Goal: Task Accomplishment & Management: Use online tool/utility

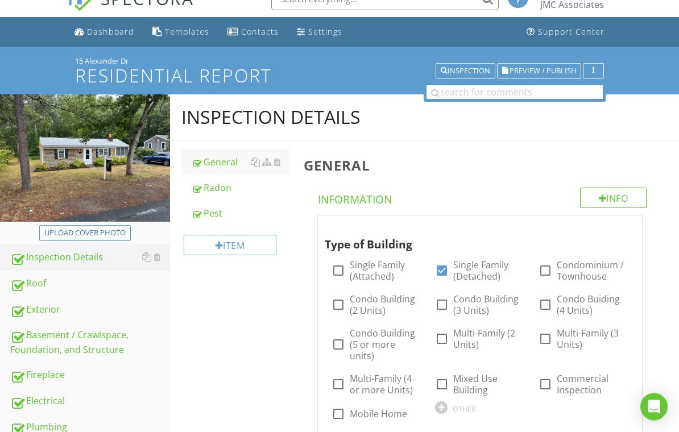
scroll to position [19, 0]
click at [86, 345] on div "Basement / Crawlspace, Foundation, and Structure" at bounding box center [90, 342] width 160 height 28
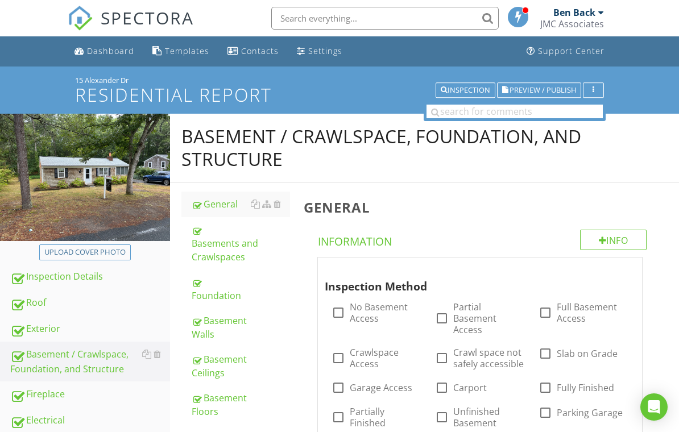
click at [234, 235] on div "Basements and Crawlspaces" at bounding box center [241, 243] width 99 height 41
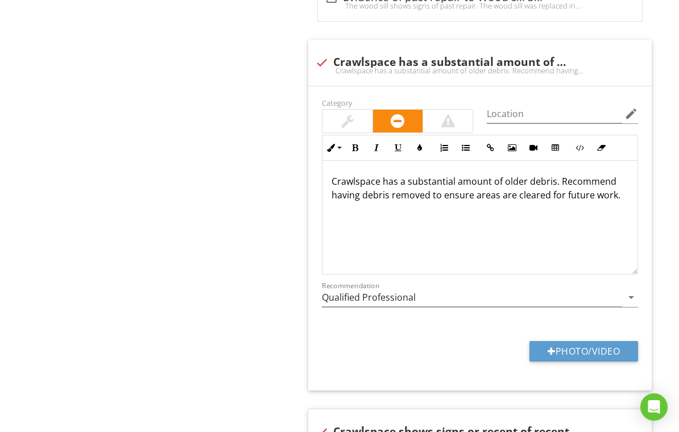
scroll to position [2491, 0]
click at [581, 341] on button "Photo/Video" at bounding box center [584, 351] width 109 height 20
type input "C:\fakepath\IMG_3086.jpeg"
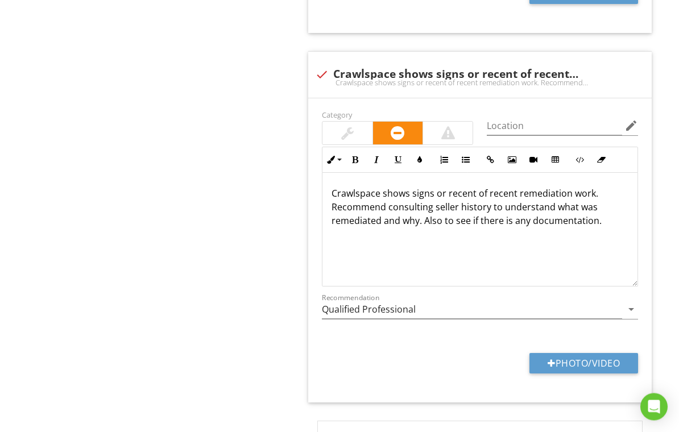
scroll to position [3030, 0]
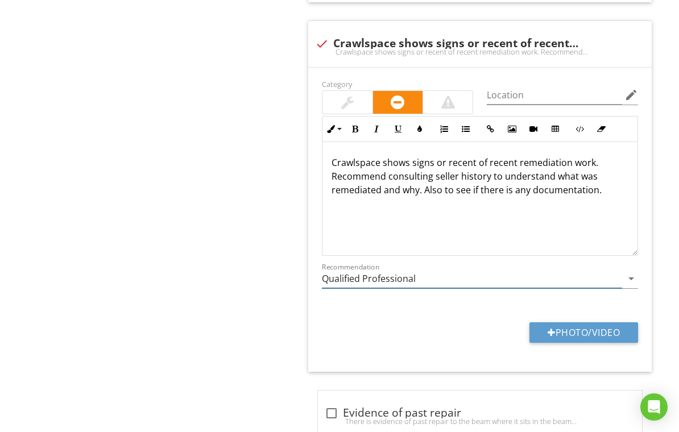
click at [455, 270] on input "Qualified Professional" at bounding box center [472, 279] width 300 height 19
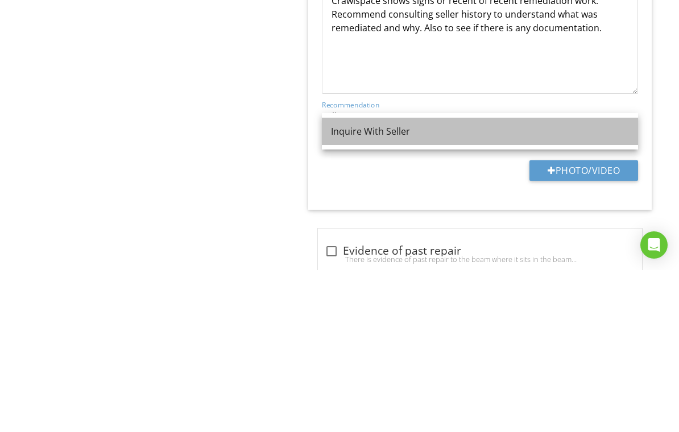
click at [417, 287] on div "Inquire With Seller" at bounding box center [480, 294] width 298 height 14
type input "Inquire With Seller"
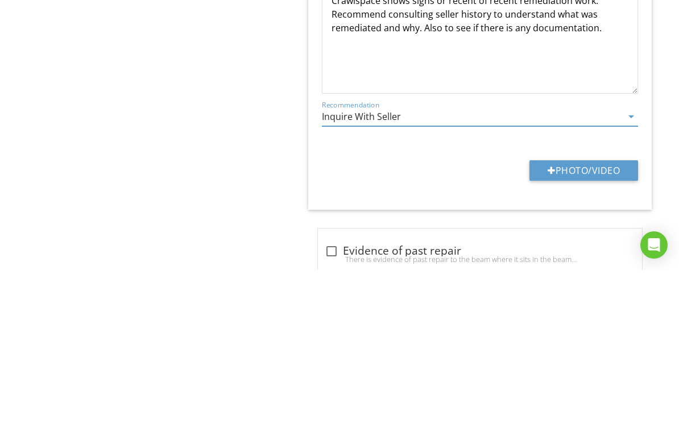
click at [595, 323] on button "Photo/Video" at bounding box center [584, 333] width 109 height 20
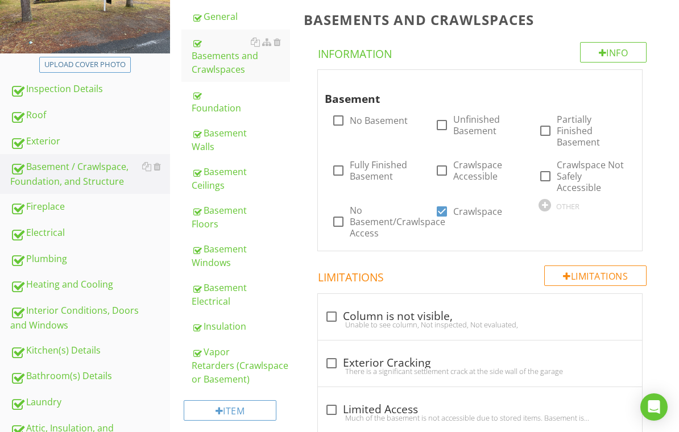
scroll to position [187, 0]
click at [48, 137] on div "Exterior" at bounding box center [90, 142] width 160 height 15
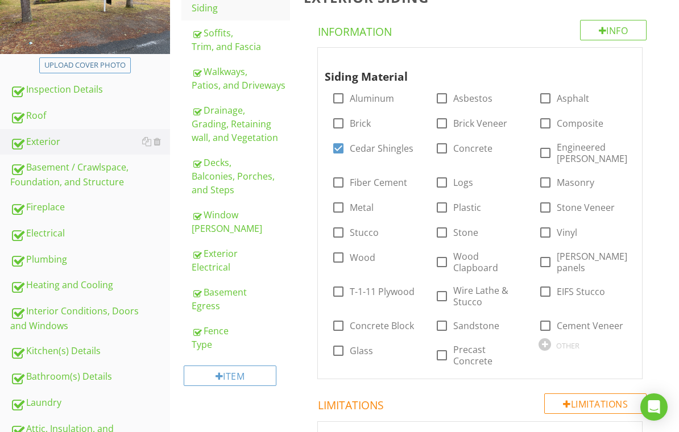
click at [61, 110] on div "Roof" at bounding box center [90, 116] width 160 height 15
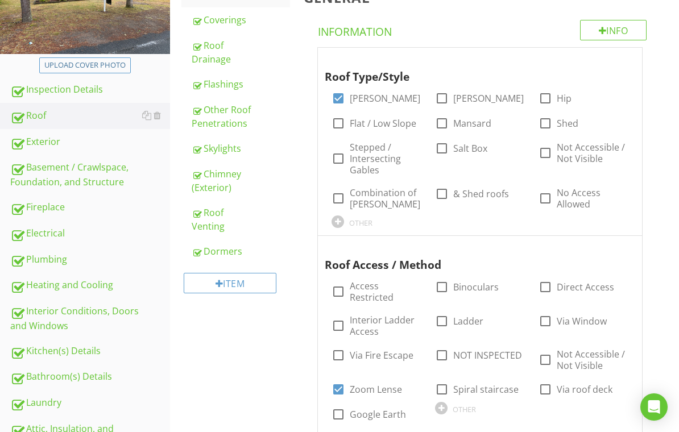
click at [223, 181] on div "Chimney (Exterior)" at bounding box center [241, 180] width 99 height 27
click at [216, 176] on div "Chimney (Exterior)" at bounding box center [241, 180] width 99 height 27
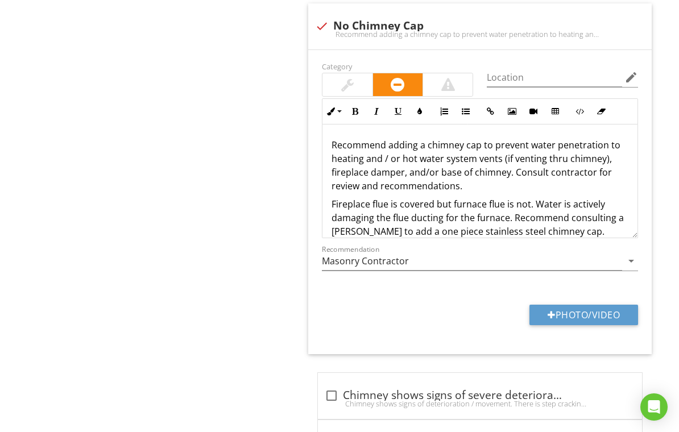
scroll to position [1929, 0]
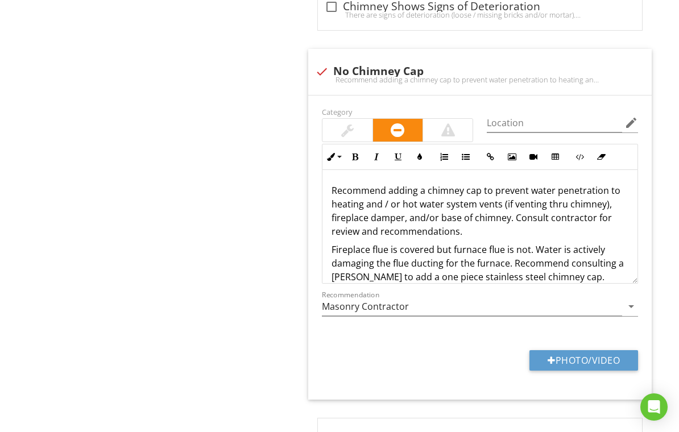
click at [577, 350] on button "Photo/Video" at bounding box center [584, 360] width 109 height 20
type input "C:\fakepath\IMG_3038.jpeg"
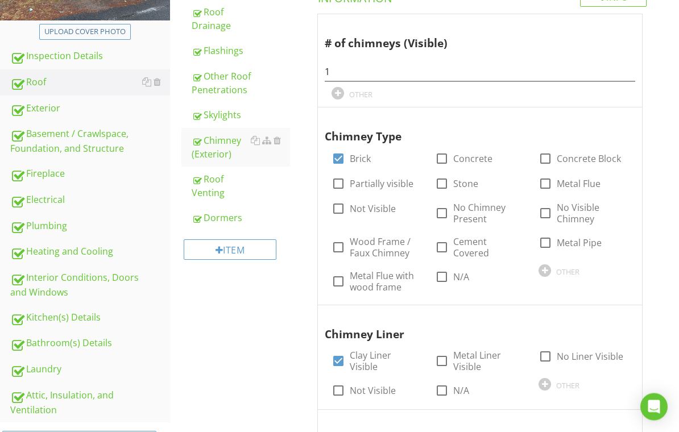
scroll to position [218, 0]
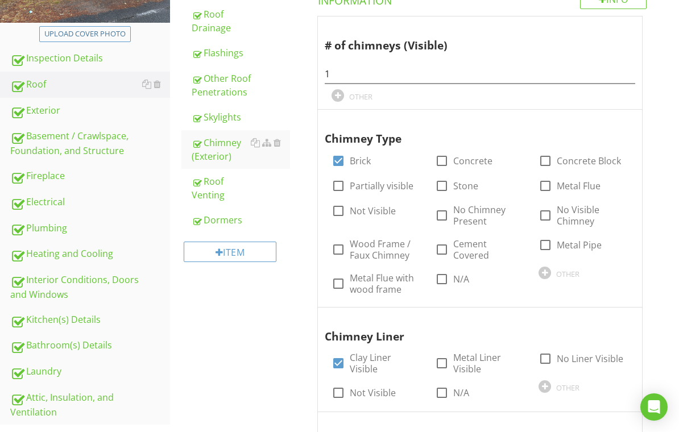
click at [44, 109] on div "Exterior" at bounding box center [90, 111] width 160 height 15
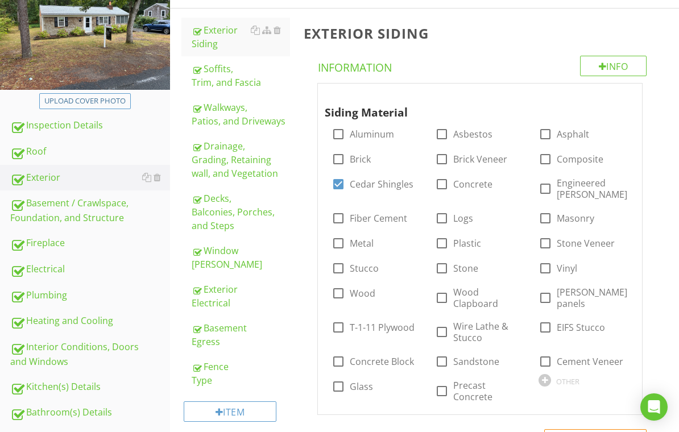
scroll to position [151, 0]
click at [233, 162] on div "Drainage, Grading, Retaining wall, and Vegetation" at bounding box center [241, 160] width 99 height 41
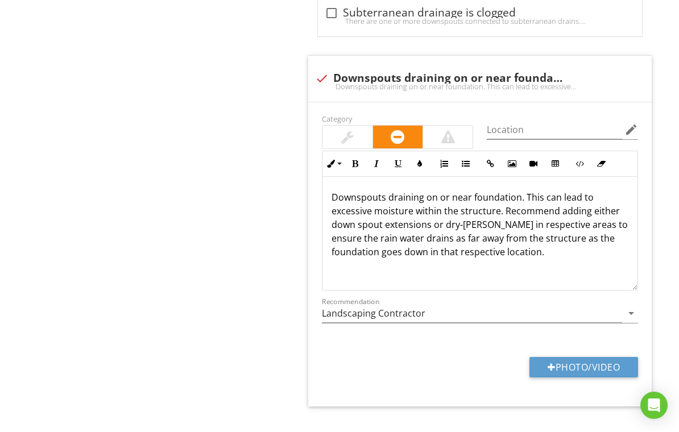
scroll to position [2955, 0]
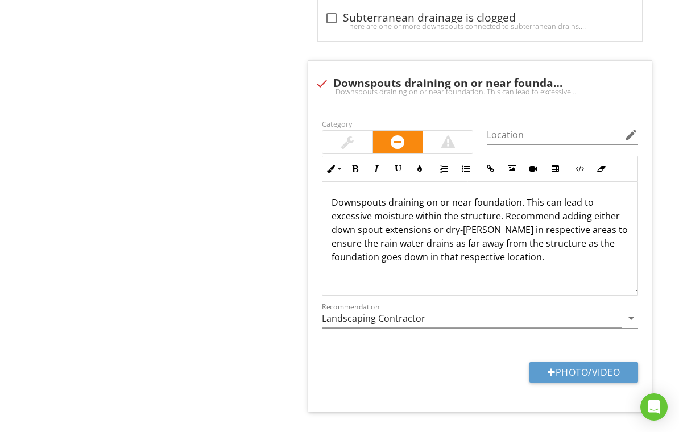
click at [584, 370] on button "Photo/Video" at bounding box center [584, 372] width 109 height 20
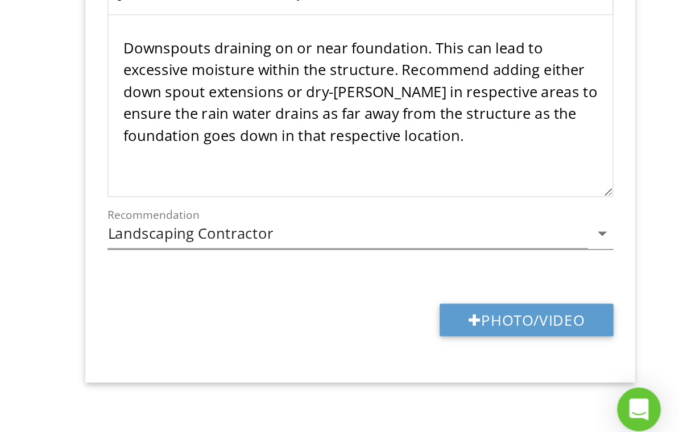
type input "C:\fakepath\IMG_3081.jpeg"
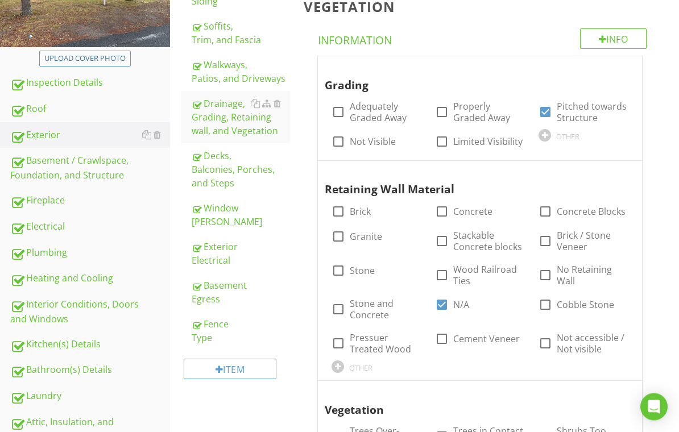
scroll to position [194, 0]
click at [63, 250] on div "Plumbing" at bounding box center [90, 253] width 160 height 15
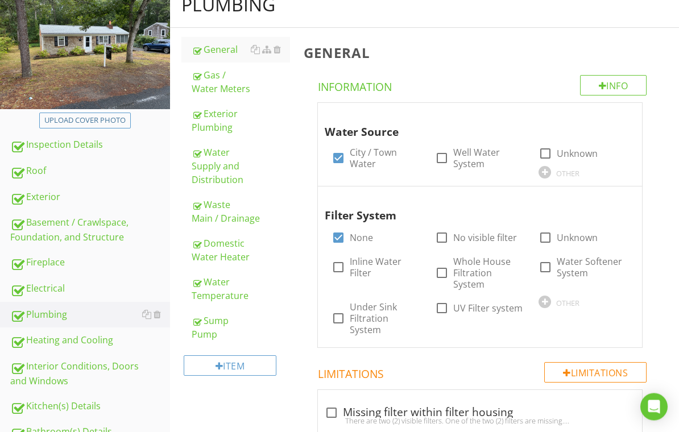
scroll to position [132, 0]
click at [234, 82] on div "Gas / Water Meters" at bounding box center [241, 81] width 99 height 27
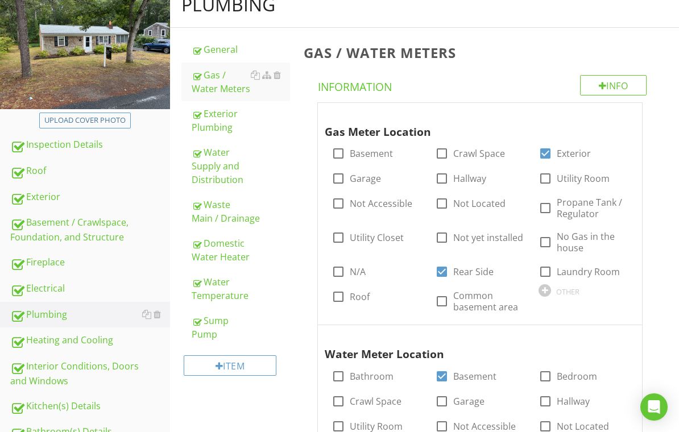
click at [628, 115] on div at bounding box center [622, 113] width 14 height 11
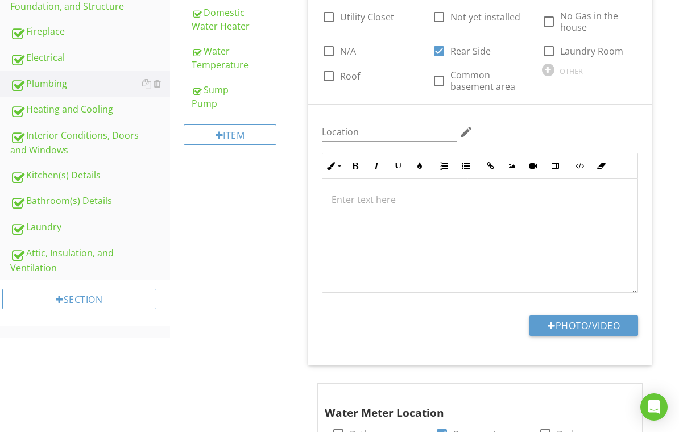
scroll to position [450, 0]
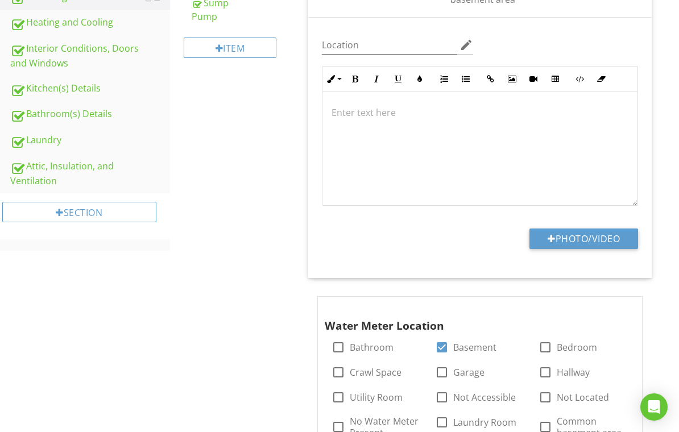
click at [584, 229] on button "Photo/Video" at bounding box center [584, 239] width 109 height 20
type input "C:\fakepath\IMG_3056.jpeg"
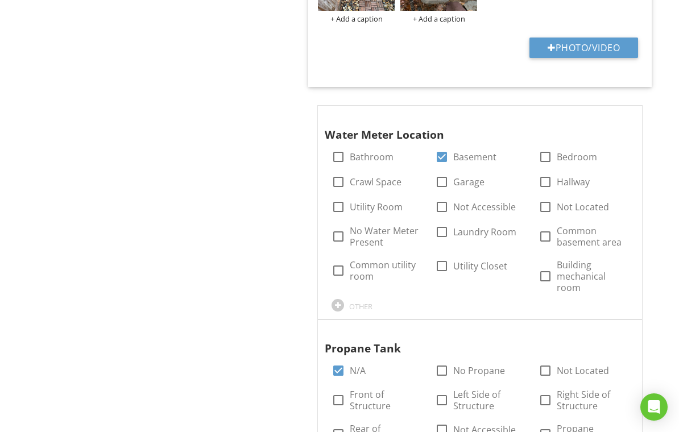
scroll to position [716, 0]
click at [627, 112] on div at bounding box center [622, 117] width 14 height 11
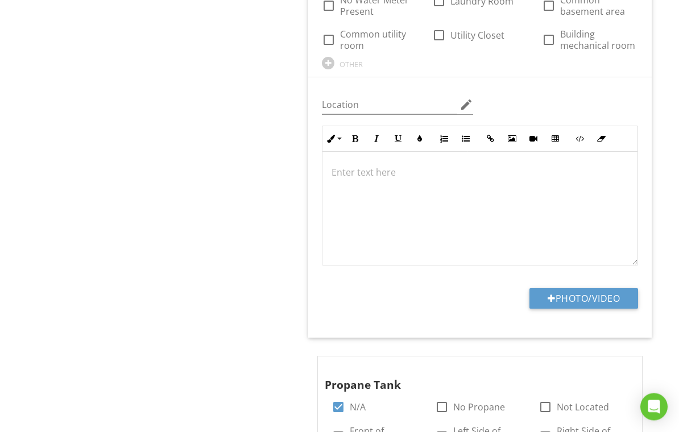
scroll to position [948, 0]
click at [589, 294] on button "Photo/Video" at bounding box center [584, 298] width 109 height 20
click at [583, 298] on button "Photo/Video" at bounding box center [584, 298] width 109 height 20
type input "C:\fakepath\IMG_3130.jpeg"
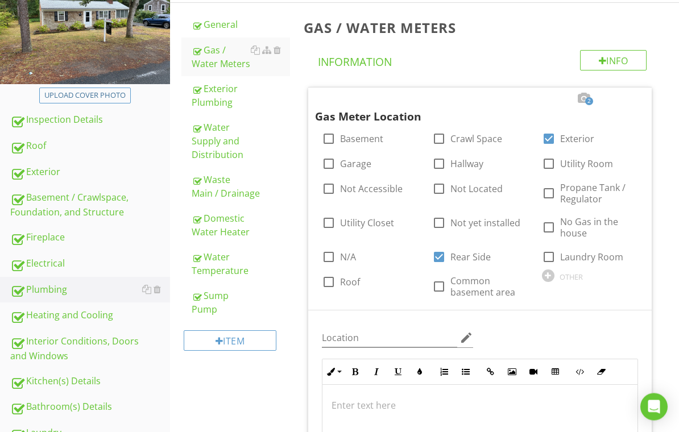
scroll to position [156, 0]
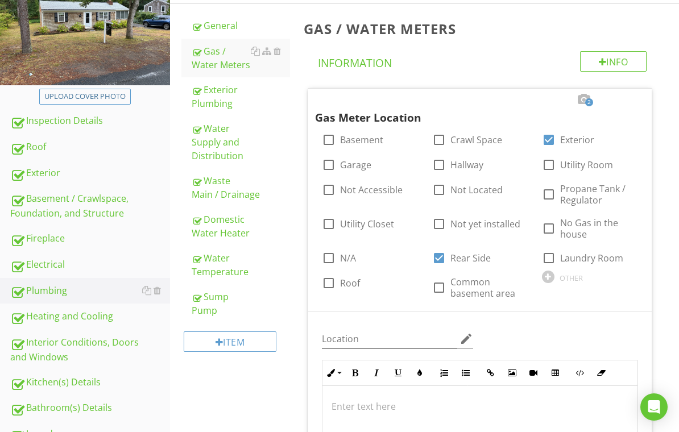
click at [90, 195] on div "Basement / Crawlspace, Foundation, and Structure" at bounding box center [90, 206] width 160 height 28
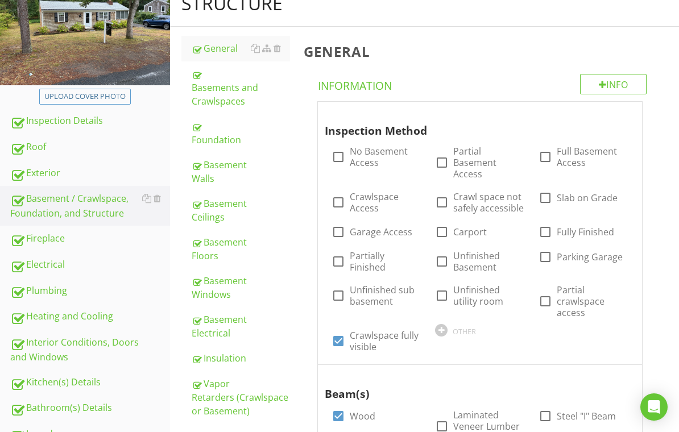
click at [228, 122] on div "Foundation" at bounding box center [241, 132] width 99 height 27
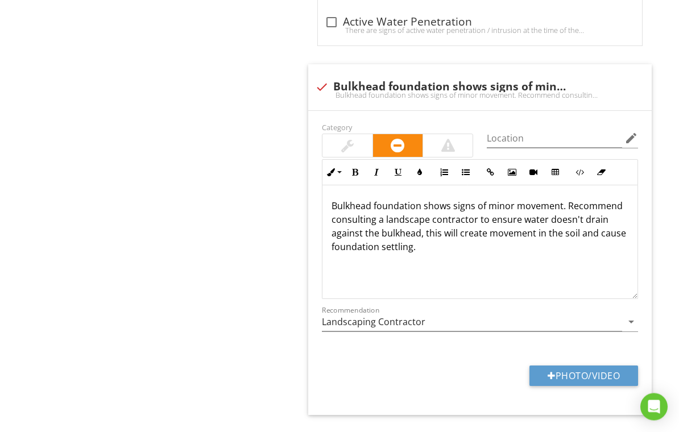
scroll to position [1887, 0]
click at [592, 366] on button "Photo/Video" at bounding box center [584, 376] width 109 height 20
type input "C:\fakepath\IMG_3133.jpeg"
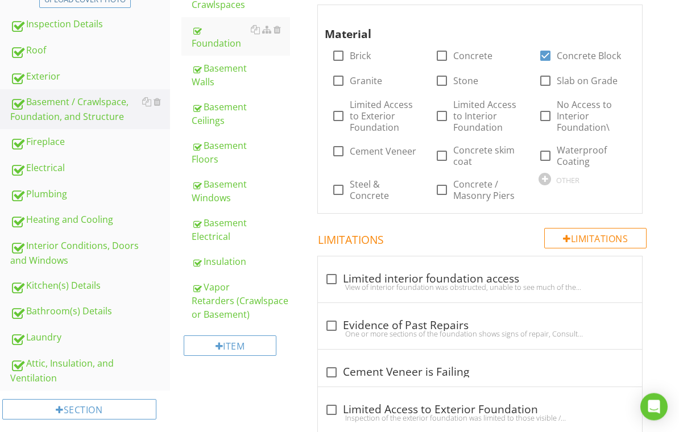
scroll to position [250, 0]
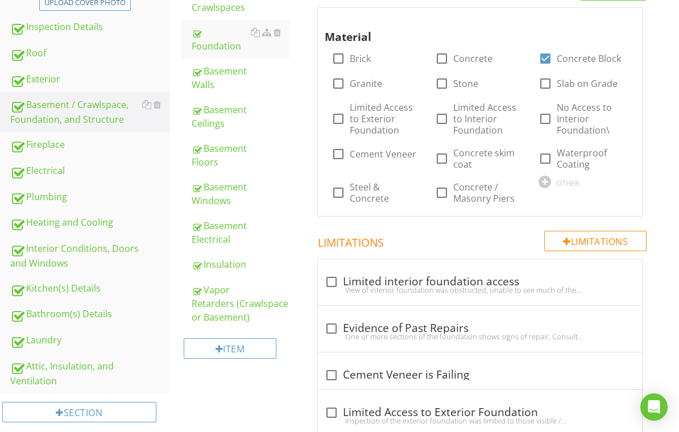
click at [46, 79] on div "Exterior" at bounding box center [90, 79] width 160 height 15
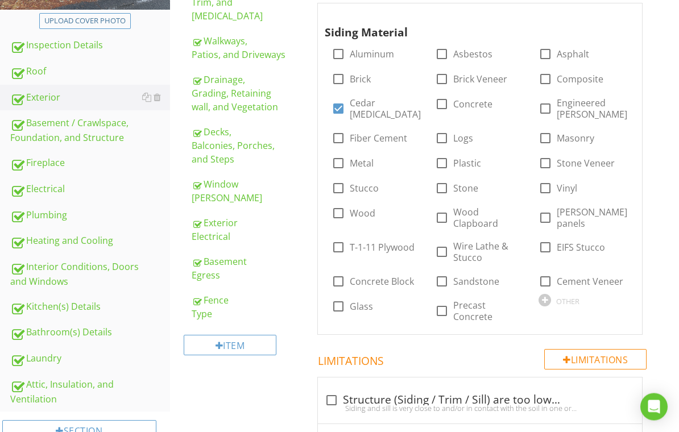
scroll to position [232, 0]
click at [221, 255] on div "Basement Egress" at bounding box center [241, 268] width 99 height 27
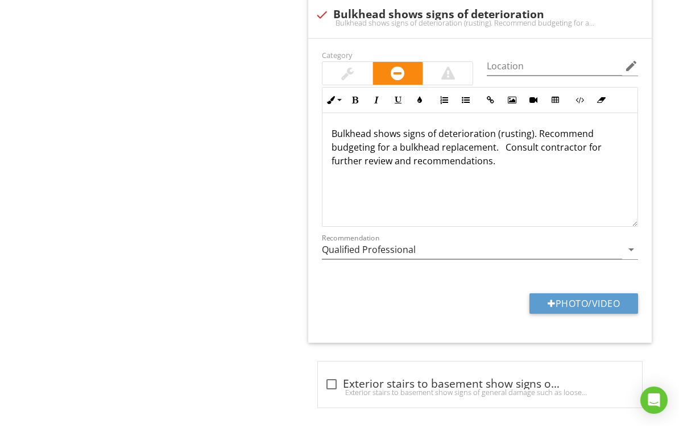
scroll to position [863, 0]
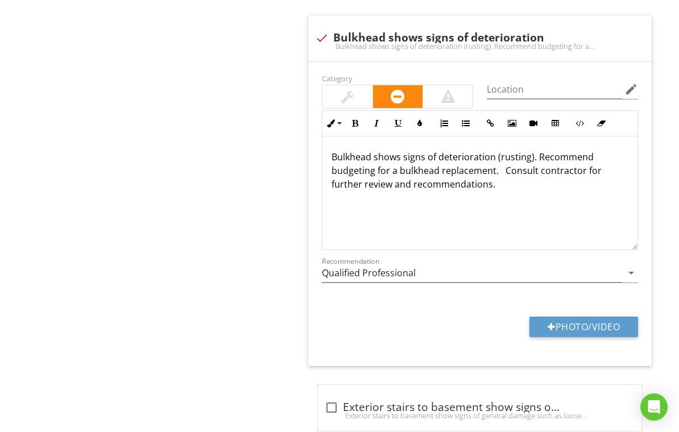
click at [587, 319] on button "Photo/Video" at bounding box center [584, 327] width 109 height 20
type input "C:\fakepath\IMG_3063.jpeg"
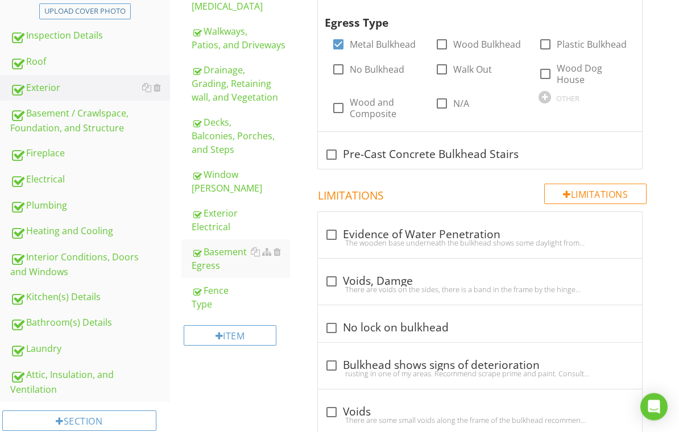
scroll to position [240, 0]
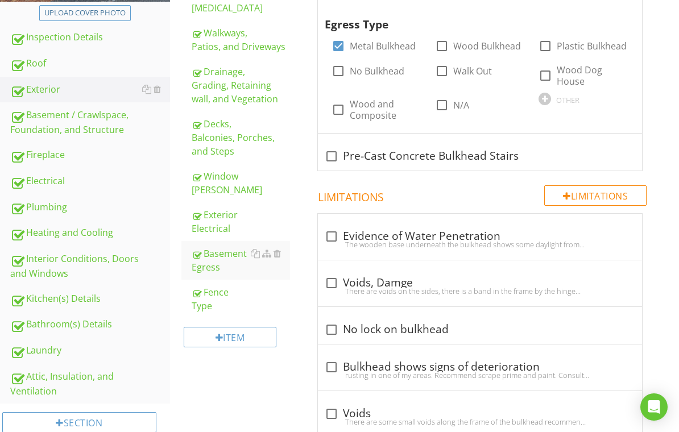
click at [53, 177] on div "Electrical" at bounding box center [90, 181] width 160 height 15
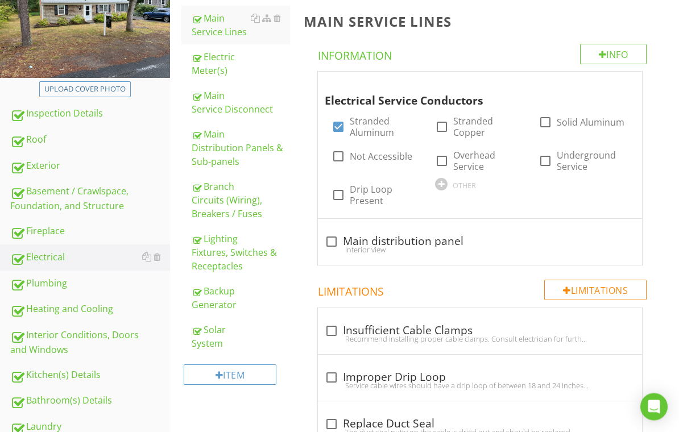
scroll to position [163, 0]
click at [222, 66] on div "Electric Meter(s)" at bounding box center [241, 63] width 99 height 27
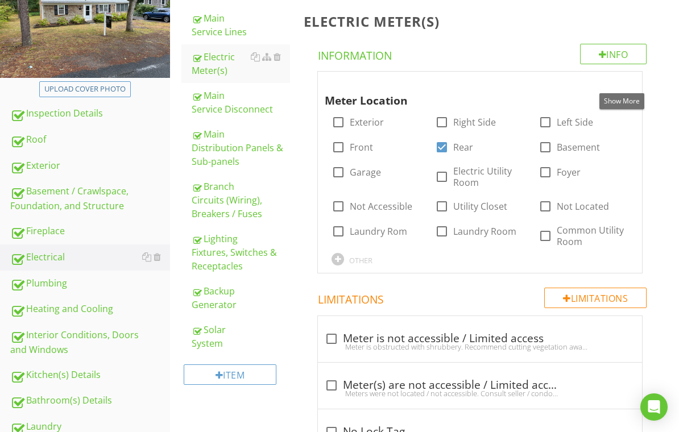
click at [622, 84] on div at bounding box center [622, 82] width 14 height 11
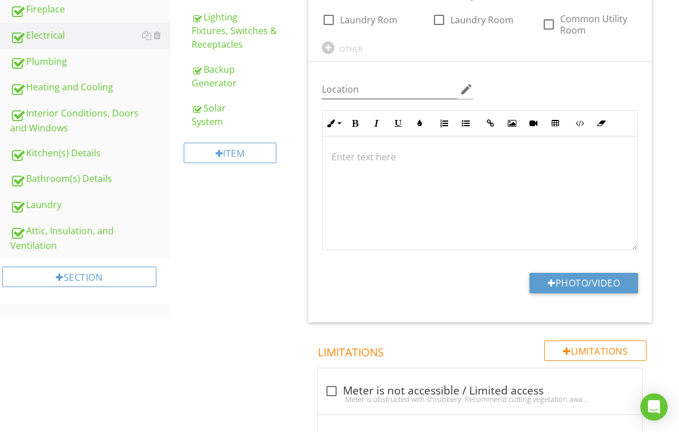
scroll to position [409, 0]
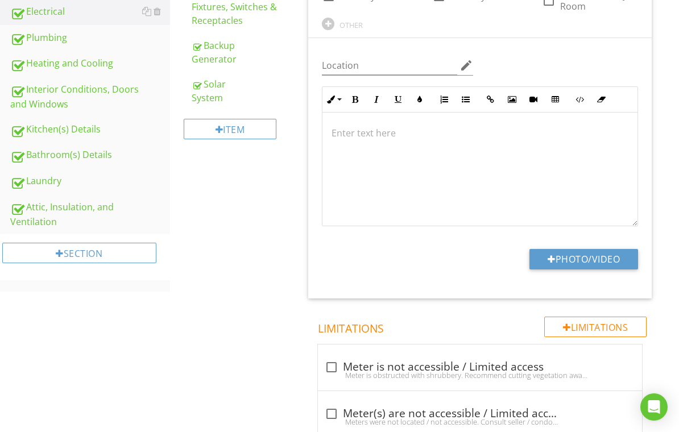
click at [584, 255] on button "Photo/Video" at bounding box center [584, 259] width 109 height 20
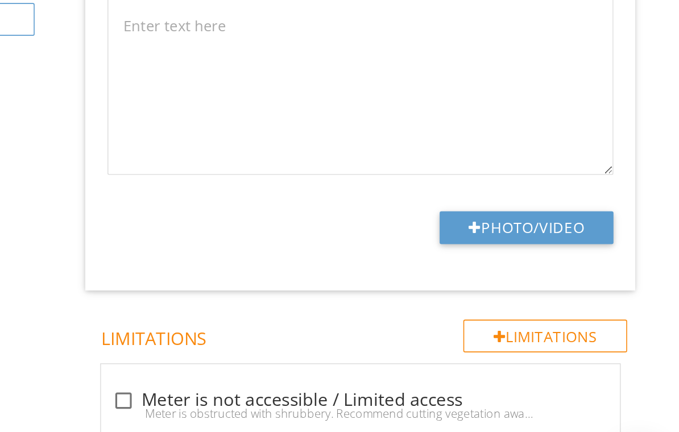
type input "C:\fakepath\IMG_3072.jpeg"
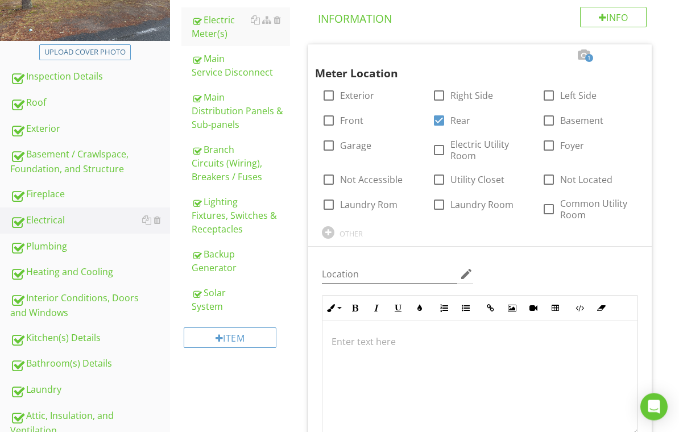
scroll to position [200, 0]
click at [248, 117] on div "Main Distribution Panels & Sub-panels" at bounding box center [241, 110] width 99 height 41
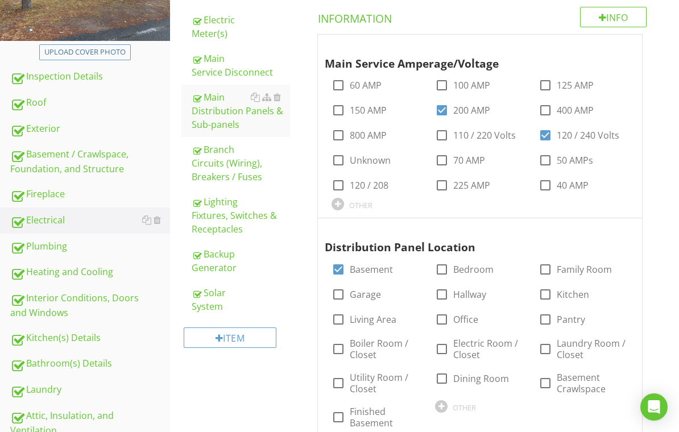
click at [624, 46] on div at bounding box center [622, 45] width 14 height 11
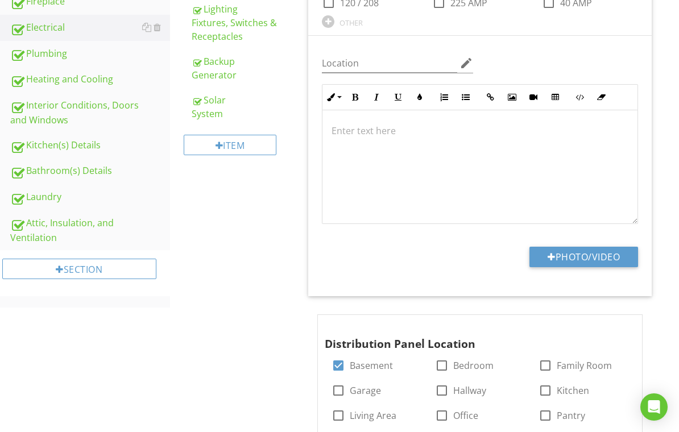
click at [588, 251] on button "Photo/Video" at bounding box center [584, 257] width 109 height 20
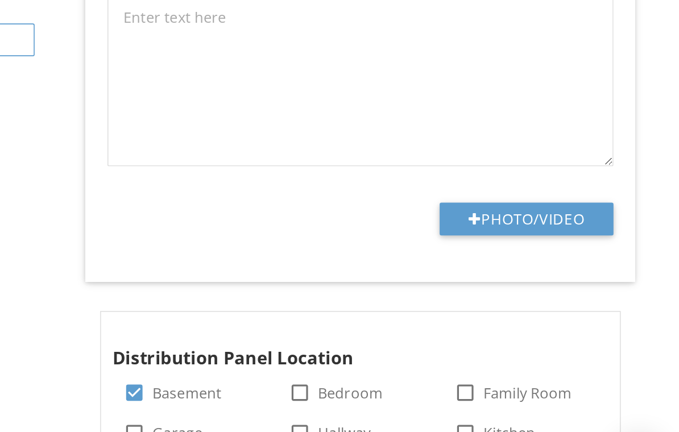
type input "C:\fakepath\IMG_3071.jpeg"
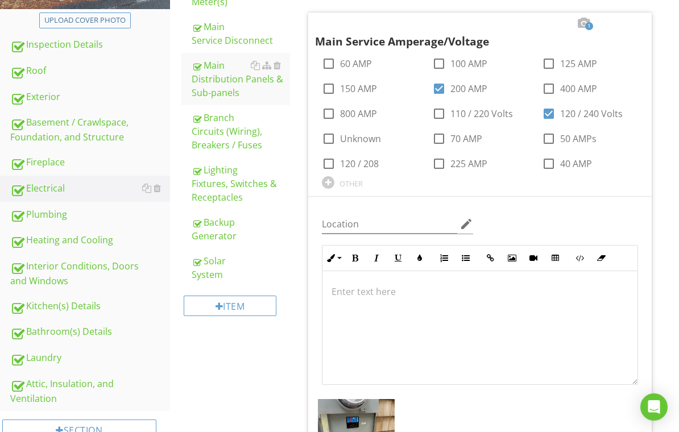
scroll to position [232, 0]
click at [226, 139] on div "Branch Circuits (Wiring), Breakers / Fuses" at bounding box center [241, 132] width 99 height 41
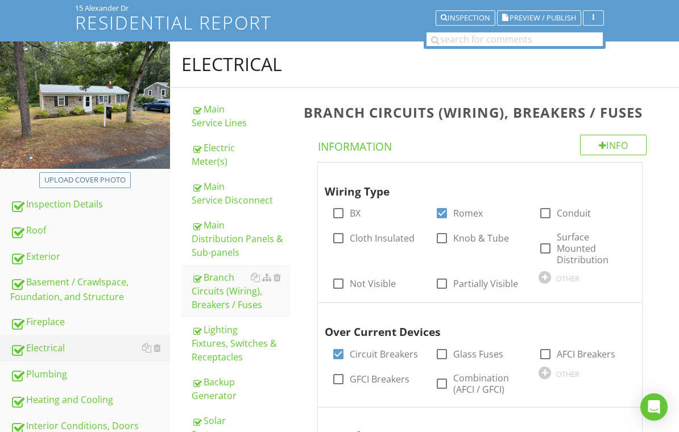
scroll to position [196, 0]
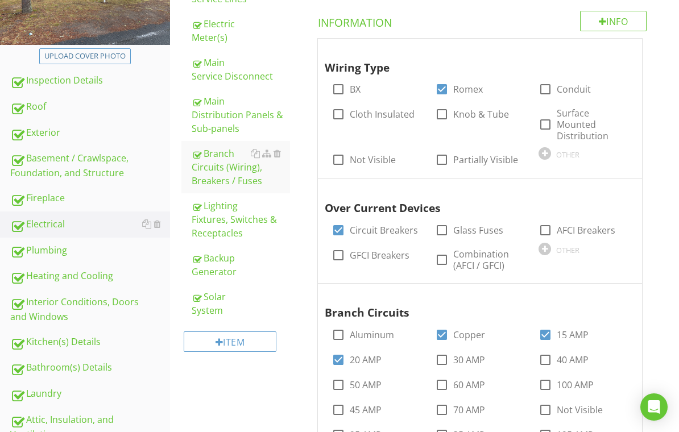
click at [225, 121] on div "Main Distribution Panels & Sub-panels" at bounding box center [241, 114] width 99 height 41
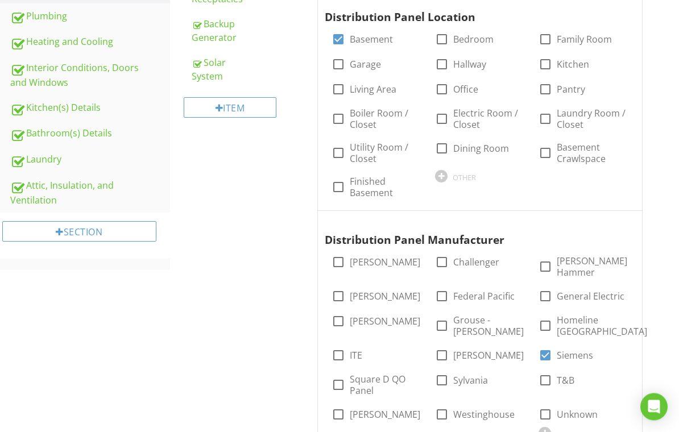
scroll to position [517, 0]
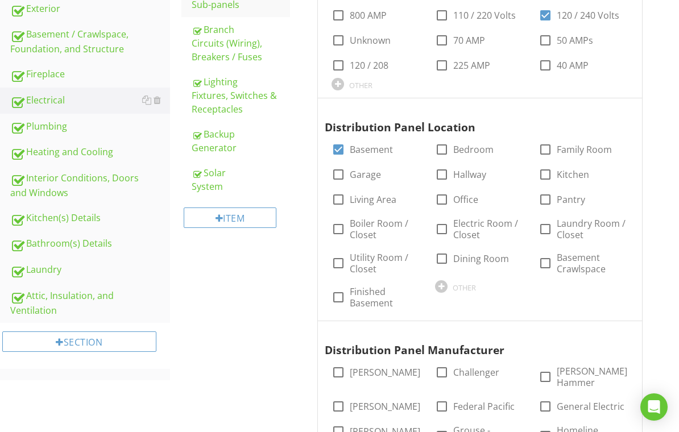
click at [622, 108] on div at bounding box center [622, 109] width 14 height 11
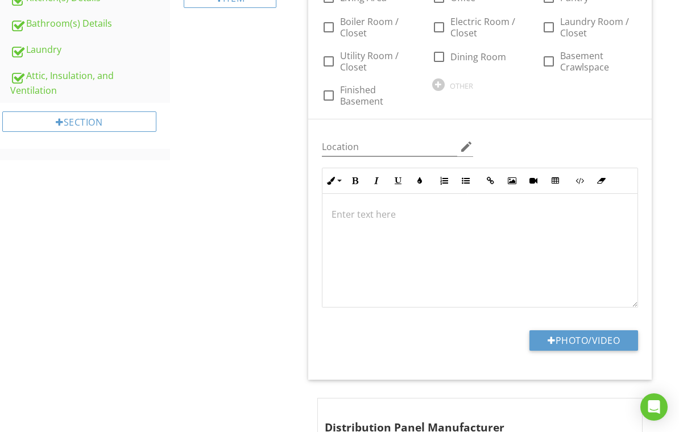
click at [584, 337] on button "Photo/Video" at bounding box center [584, 341] width 109 height 20
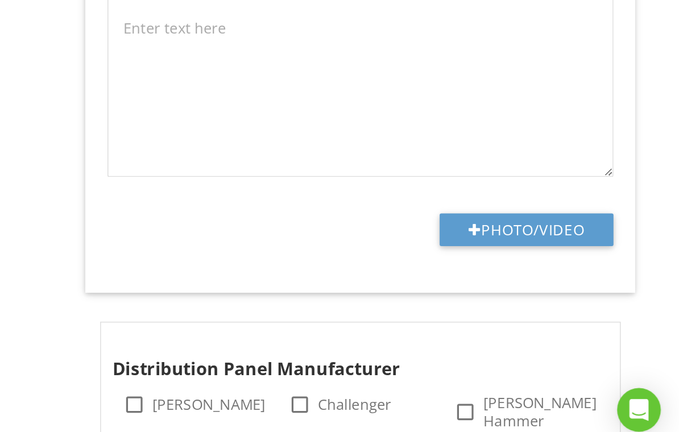
type input "C:\fakepath\IMG_3029.jpeg"
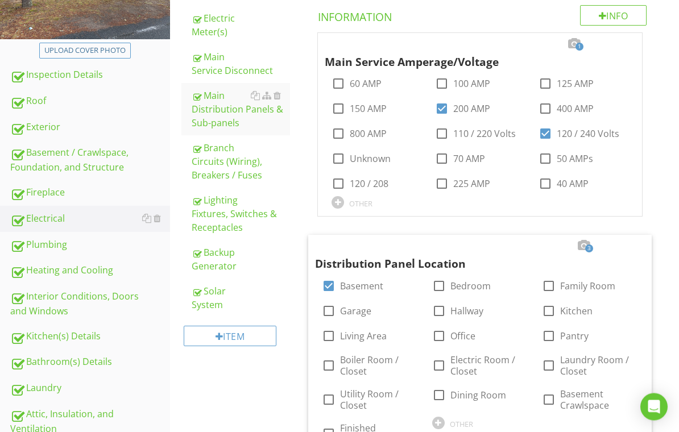
scroll to position [202, 0]
click at [88, 152] on div "Basement / Crawlspace, Foundation, and Structure" at bounding box center [90, 160] width 160 height 28
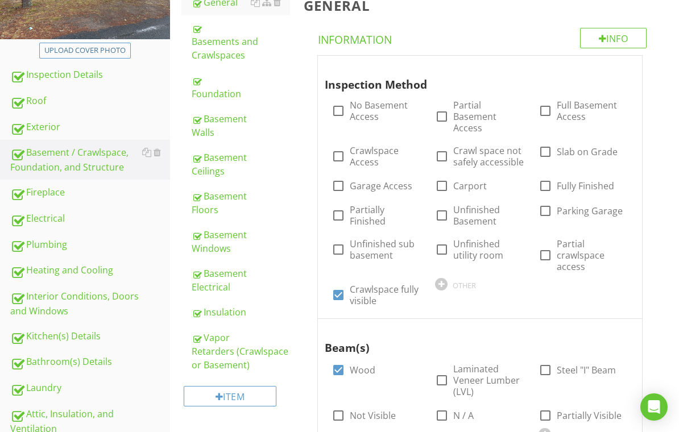
click at [56, 216] on div "Electrical" at bounding box center [90, 219] width 160 height 15
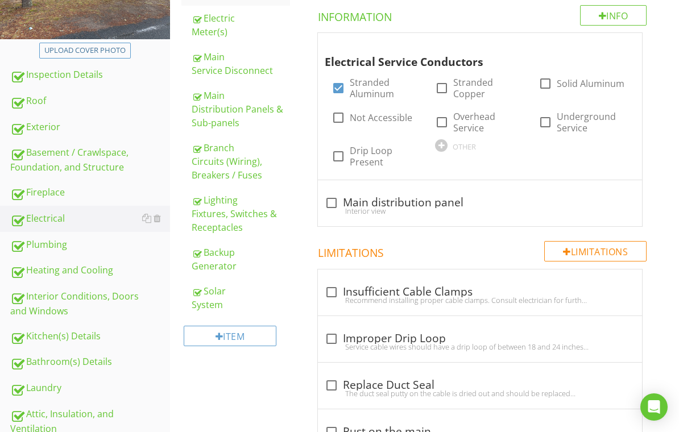
click at [234, 214] on div "Lighting Fixtures, Switches & Receptacles" at bounding box center [241, 213] width 99 height 41
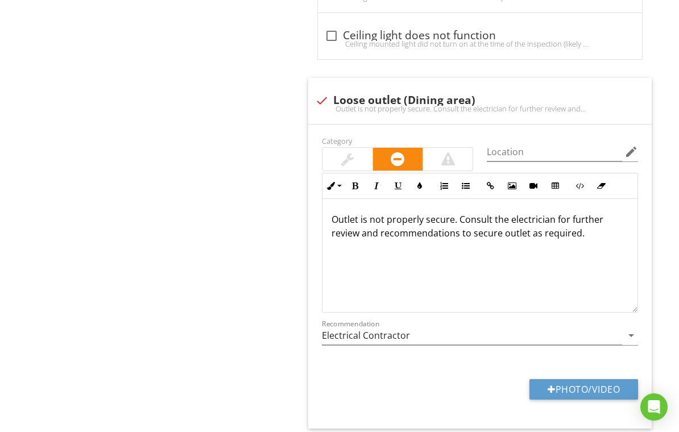
click at [591, 379] on button "Photo/Video" at bounding box center [584, 389] width 109 height 20
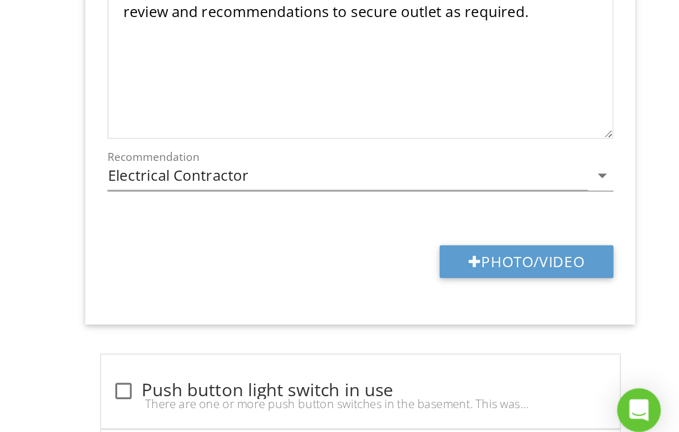
type input "C:\fakepath\IMG_3155.mov"
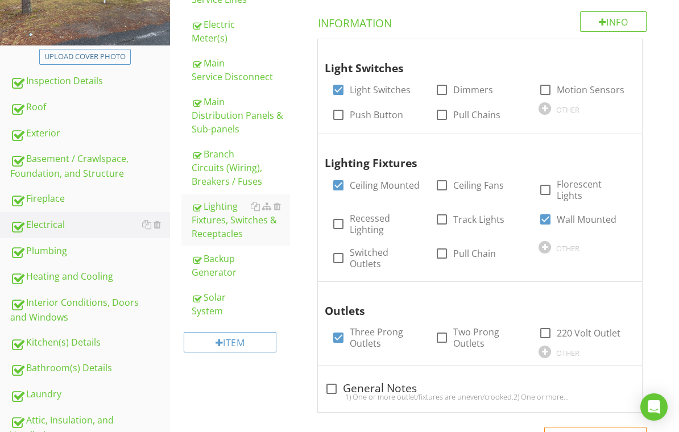
scroll to position [197, 0]
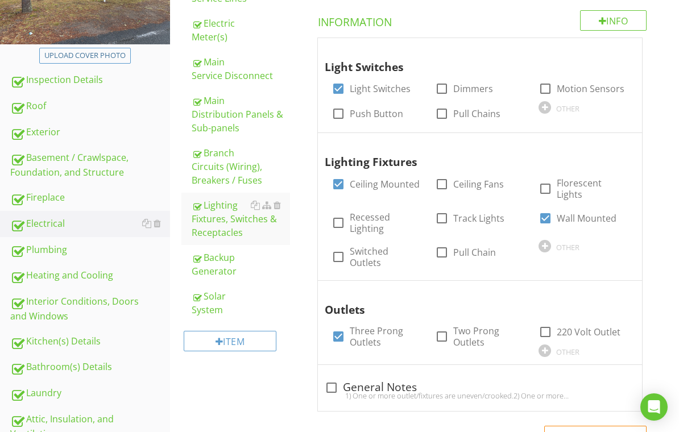
click at [82, 167] on div "Basement / Crawlspace, Foundation, and Structure" at bounding box center [90, 165] width 160 height 28
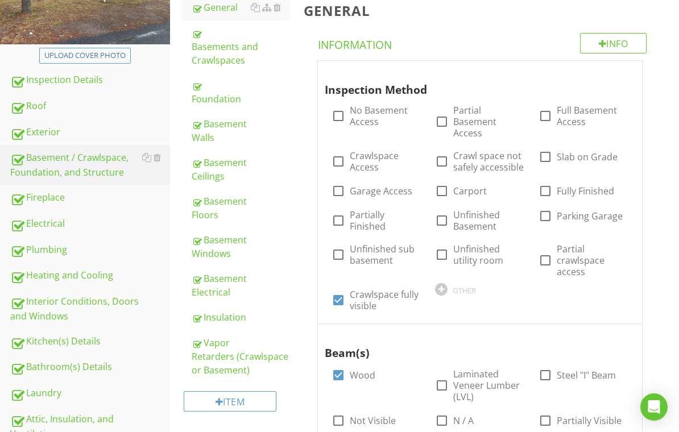
click at [241, 311] on div "Insulation" at bounding box center [241, 318] width 99 height 14
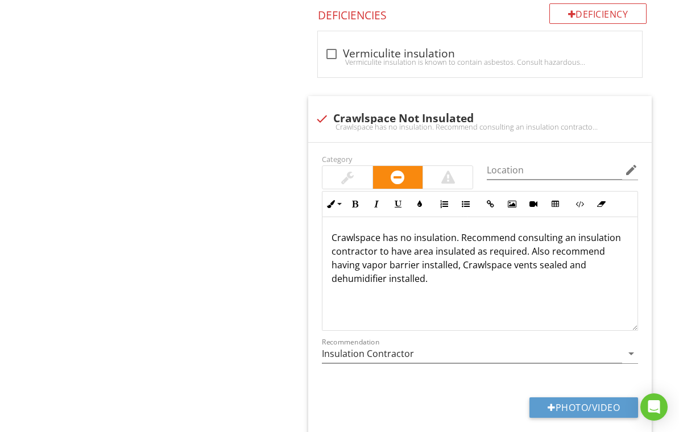
scroll to position [1170, 0]
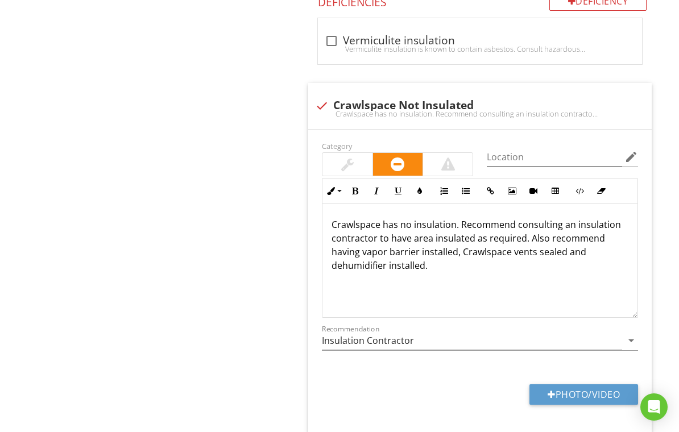
click at [579, 388] on button "Photo/Video" at bounding box center [584, 395] width 109 height 20
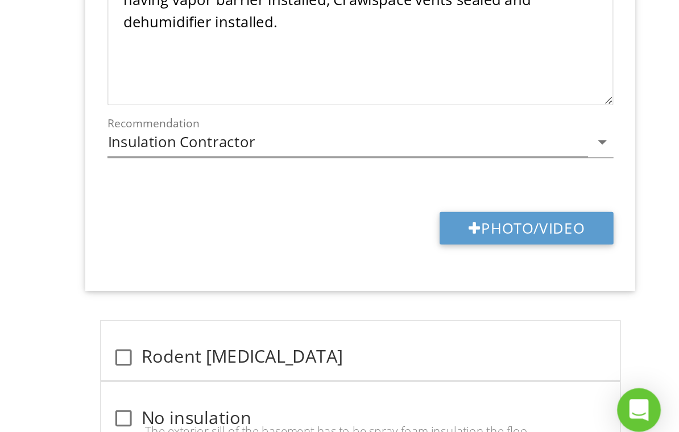
type input "C:\fakepath\IMG_3088.jpeg"
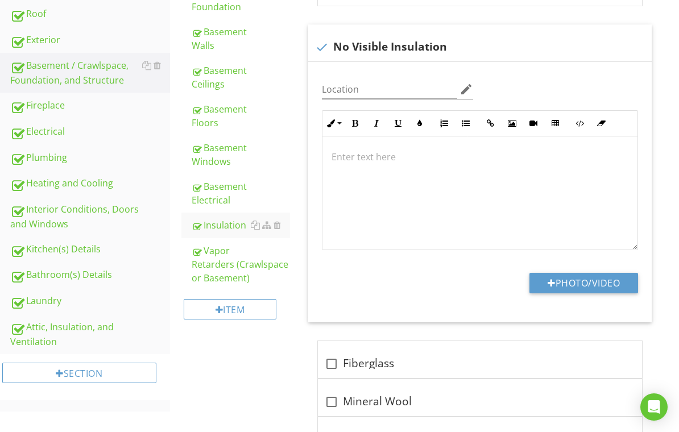
scroll to position [287, 0]
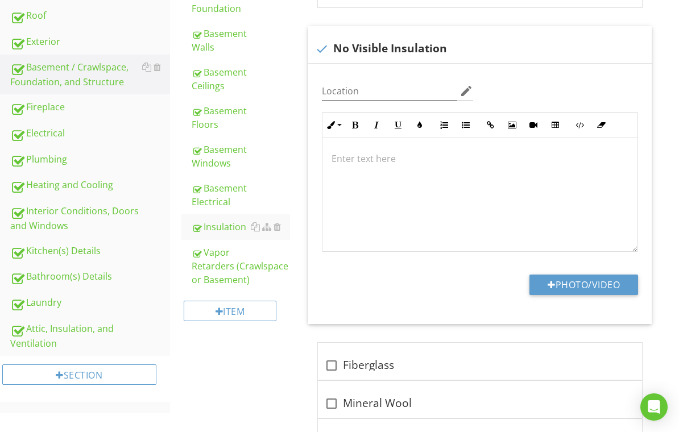
click at [73, 185] on div "Heating and Cooling" at bounding box center [90, 185] width 160 height 15
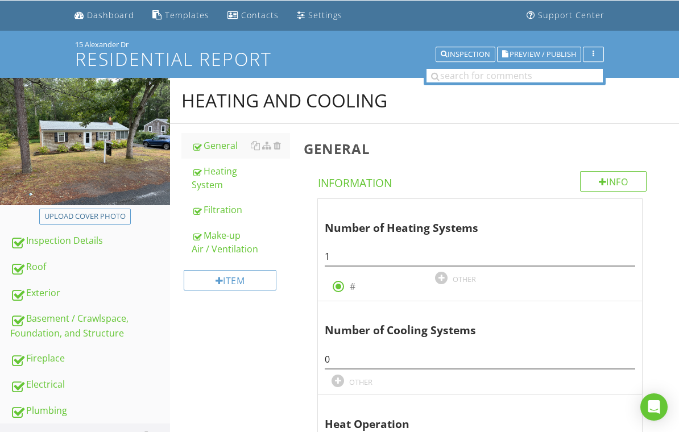
scroll to position [37, 0]
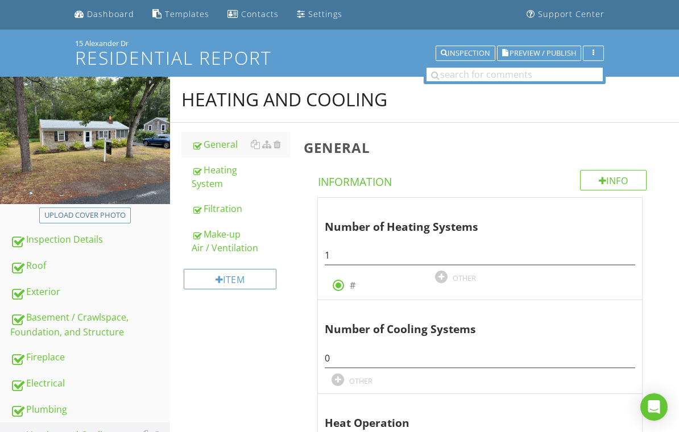
click at [228, 207] on div "Filtration" at bounding box center [241, 209] width 99 height 14
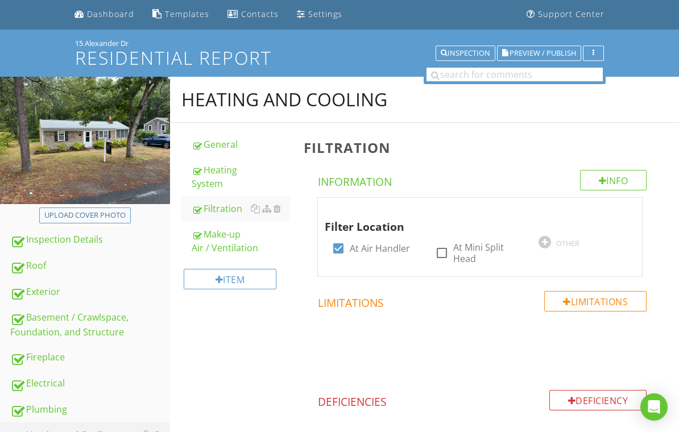
click at [627, 208] on div at bounding box center [622, 208] width 14 height 11
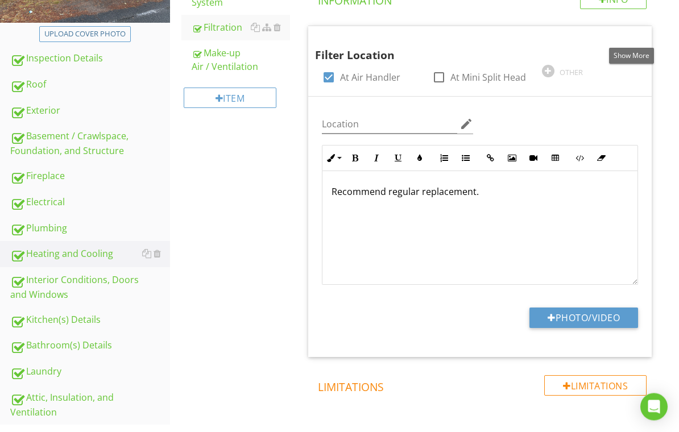
scroll to position [218, 0]
click at [586, 315] on button "Photo/Video" at bounding box center [584, 318] width 109 height 20
click at [583, 319] on button "Photo/Video" at bounding box center [584, 318] width 109 height 20
type input "C:\fakepath\IMG_3099.jpeg"
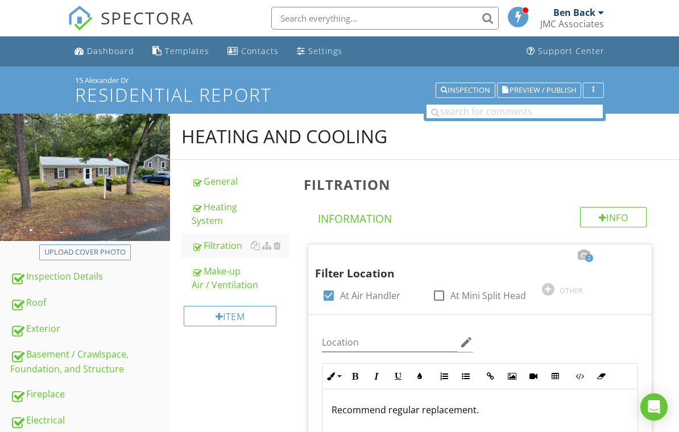
scroll to position [1, 0]
click at [232, 213] on div "Heating System" at bounding box center [241, 213] width 99 height 27
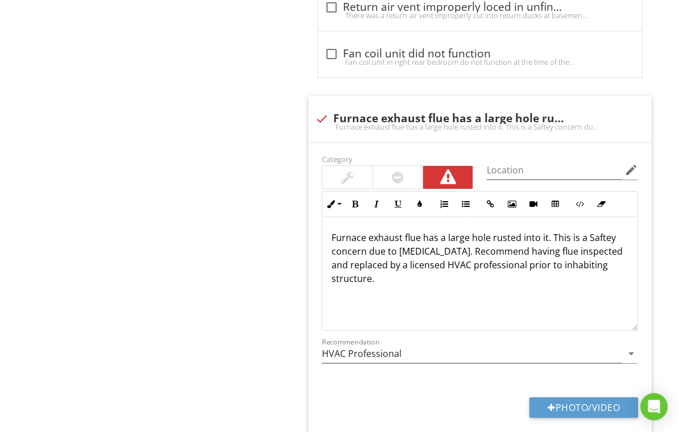
scroll to position [6065, 0]
click at [583, 398] on button "Photo/Video" at bounding box center [584, 408] width 109 height 20
type input "C:\fakepath\IMG_3106.jpeg"
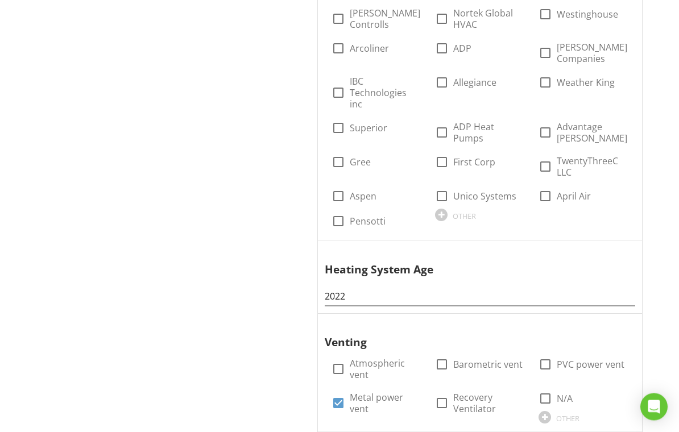
scroll to position [1200, 0]
click at [625, 246] on div at bounding box center [622, 251] width 14 height 11
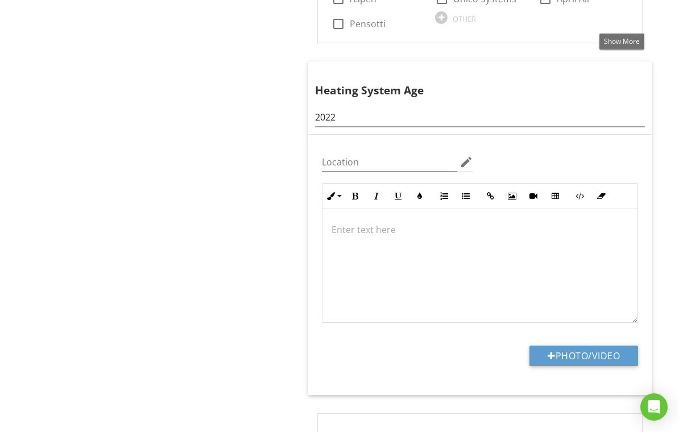
scroll to position [1408, 0]
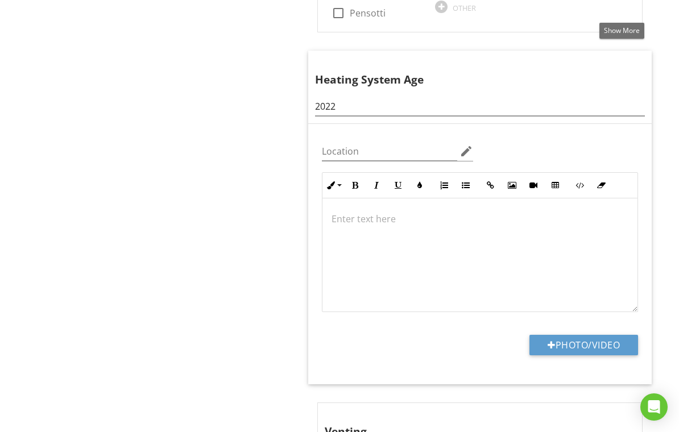
click at [587, 335] on button "Photo/Video" at bounding box center [584, 345] width 109 height 20
type input "C:\fakepath\IMG_3122.jpeg"
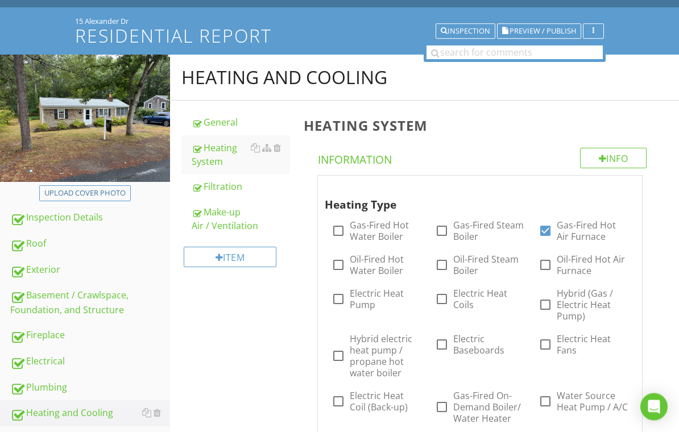
scroll to position [0, 0]
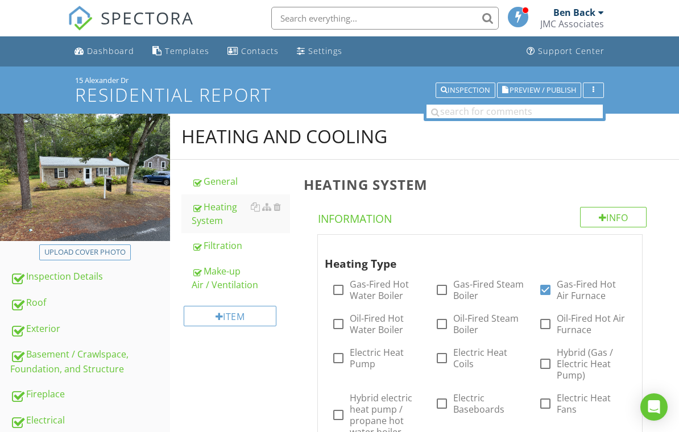
click at [233, 176] on div "General" at bounding box center [241, 182] width 99 height 14
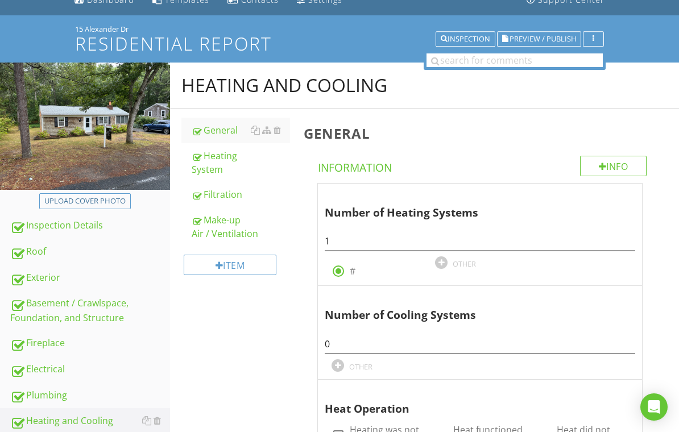
scroll to position [232, 0]
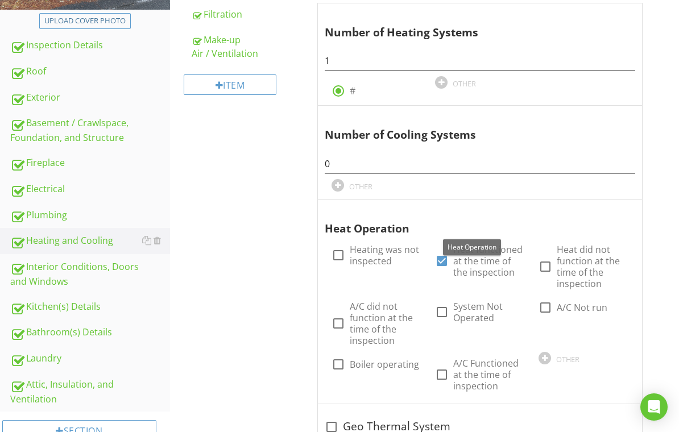
click at [626, 212] on div at bounding box center [622, 210] width 14 height 11
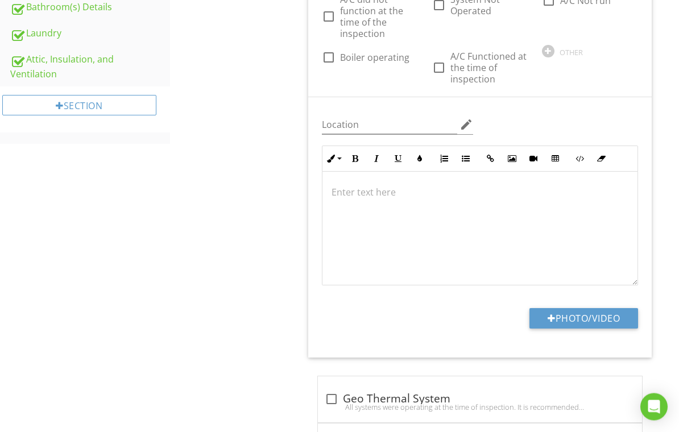
scroll to position [557, 0]
click at [581, 311] on button "Photo/Video" at bounding box center [584, 318] width 109 height 20
type input "C:\fakepath\20250825T113105.jpeg"
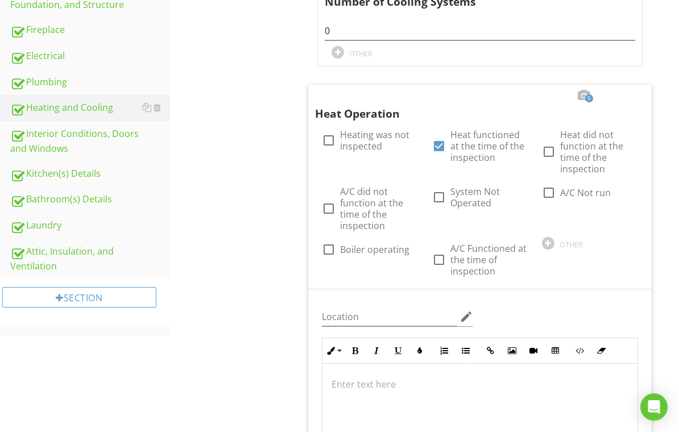
scroll to position [320, 0]
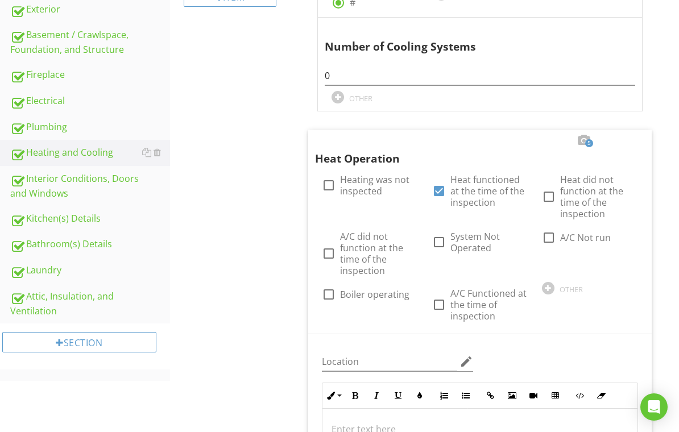
click at [43, 127] on div "Plumbing" at bounding box center [90, 127] width 160 height 15
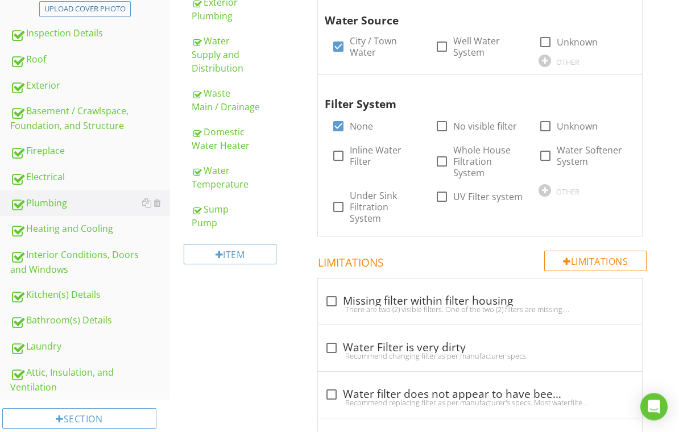
scroll to position [233, 0]
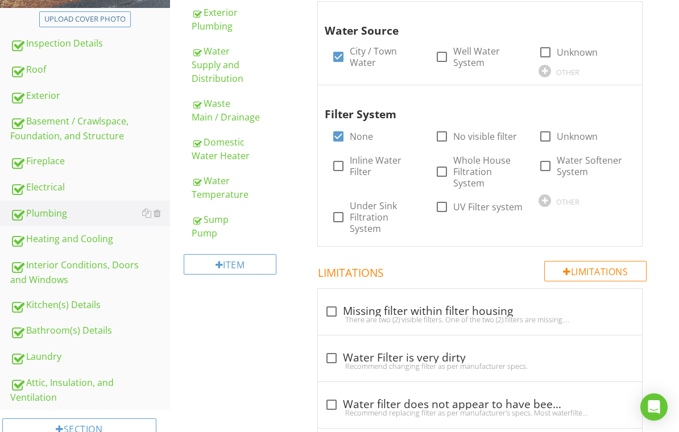
click at [228, 150] on div "Domestic Water Heater" at bounding box center [241, 148] width 99 height 27
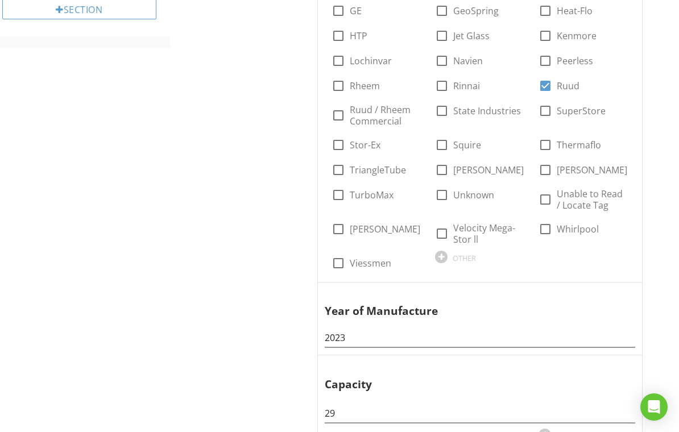
scroll to position [725, 0]
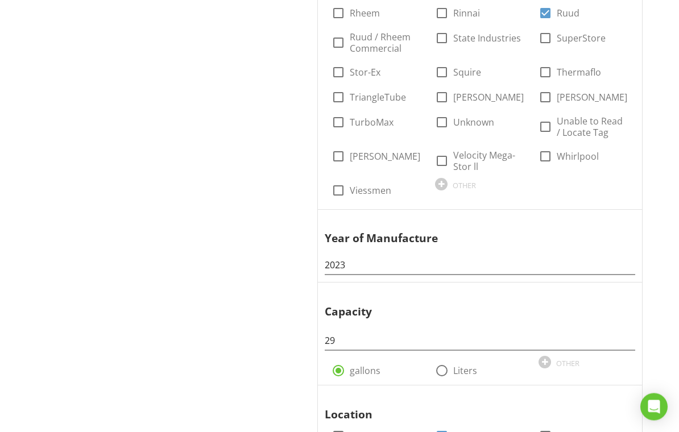
click at [626, 216] on div at bounding box center [622, 221] width 14 height 11
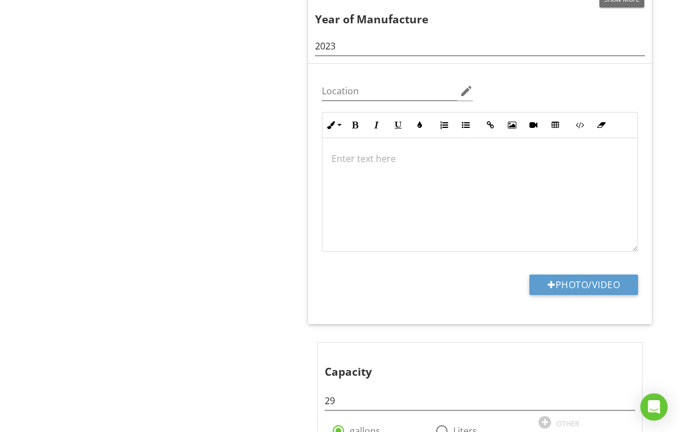
scroll to position [1001, 0]
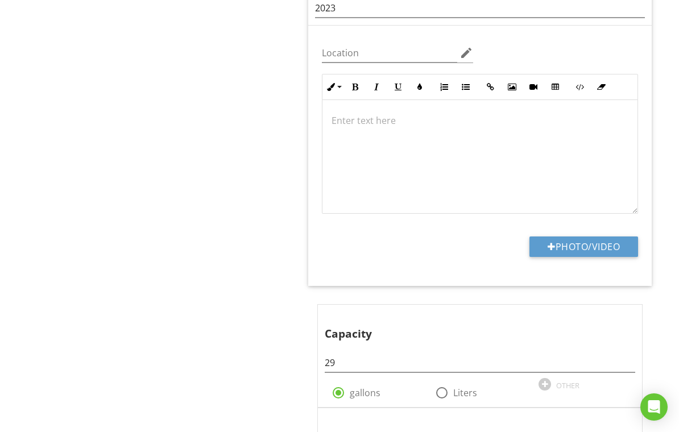
click at [590, 239] on button "Photo/Video" at bounding box center [584, 247] width 109 height 20
type input "C:\fakepath\IMG_3117.jpeg"
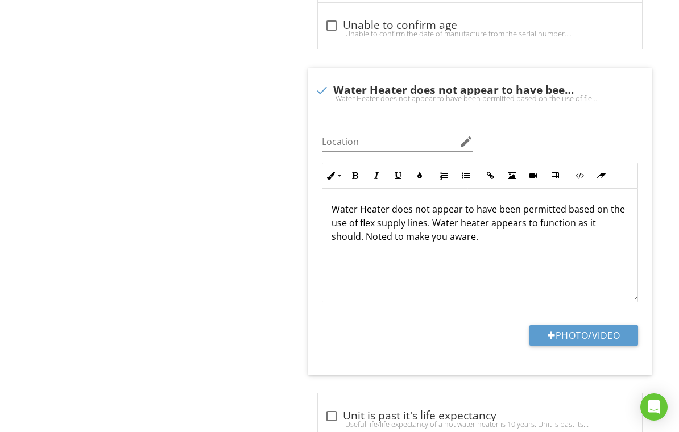
scroll to position [1913, 0]
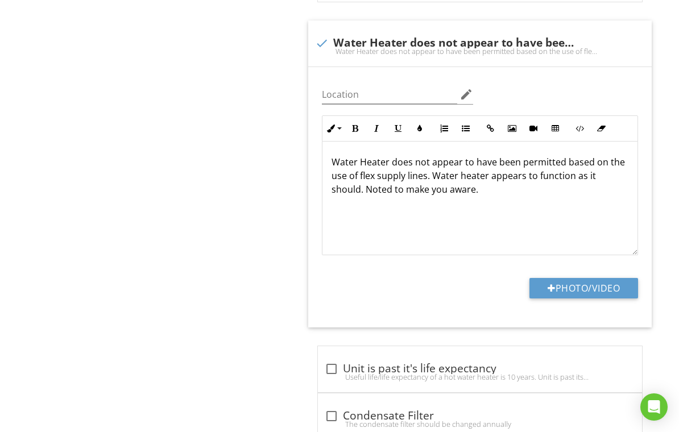
click at [589, 278] on button "Photo/Video" at bounding box center [584, 288] width 109 height 20
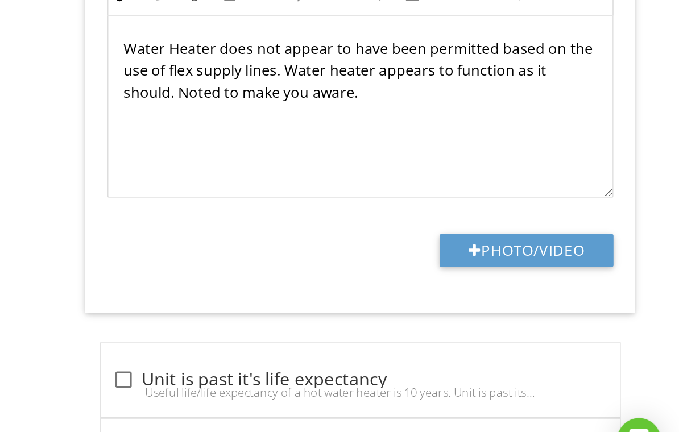
type input "C:\fakepath\IMG_3119.jpeg"
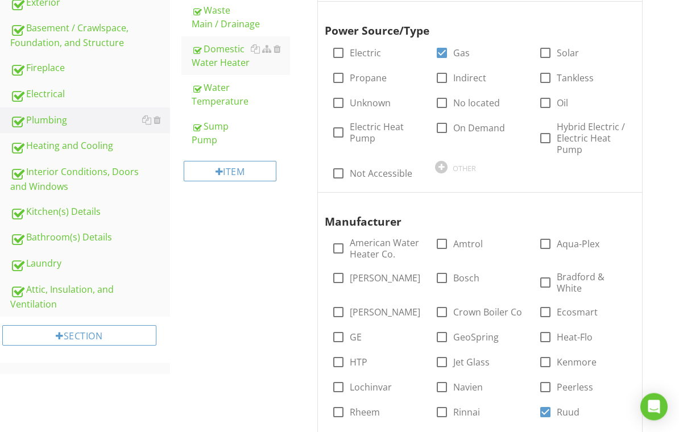
scroll to position [0, 0]
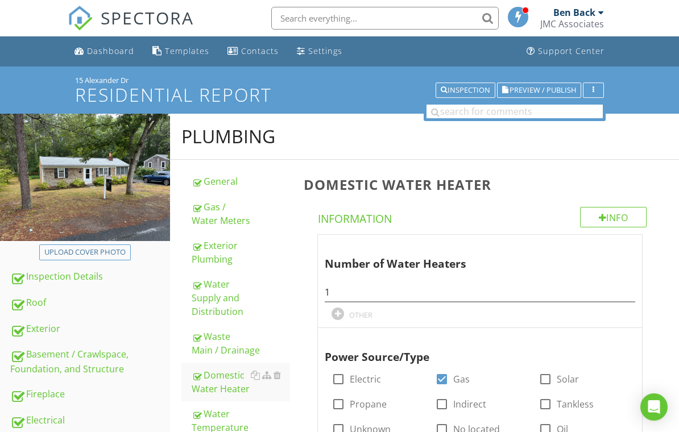
click at [75, 282] on div "Inspection Details" at bounding box center [90, 277] width 160 height 15
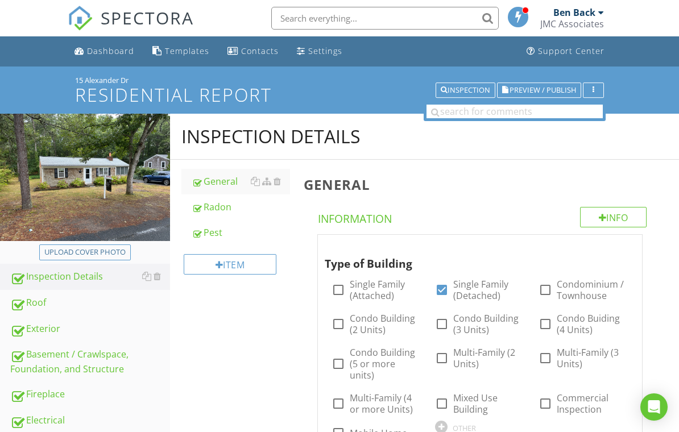
click at [214, 233] on div "Pest" at bounding box center [241, 233] width 99 height 14
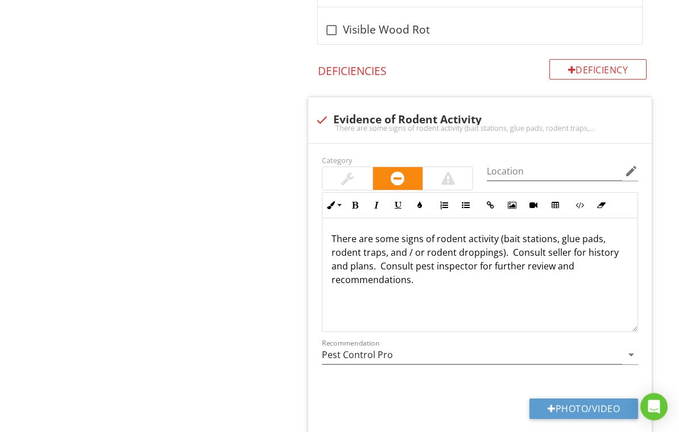
scroll to position [1046, 0]
click at [579, 399] on button "Photo/Video" at bounding box center [584, 409] width 109 height 20
type input "C:\fakepath\IMG_3101.jpeg"
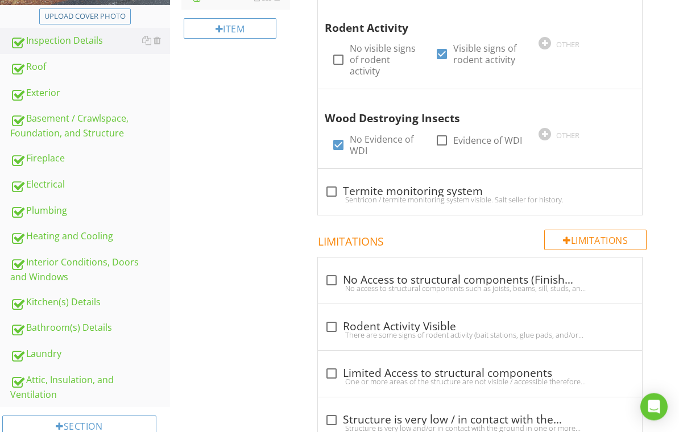
scroll to position [236, 0]
click at [48, 213] on div "Plumbing" at bounding box center [90, 211] width 160 height 15
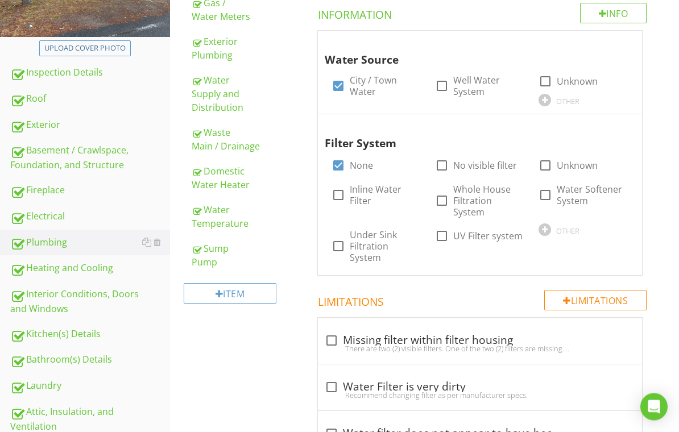
scroll to position [204, 0]
click at [226, 226] on div "Water Temperature" at bounding box center [241, 216] width 99 height 27
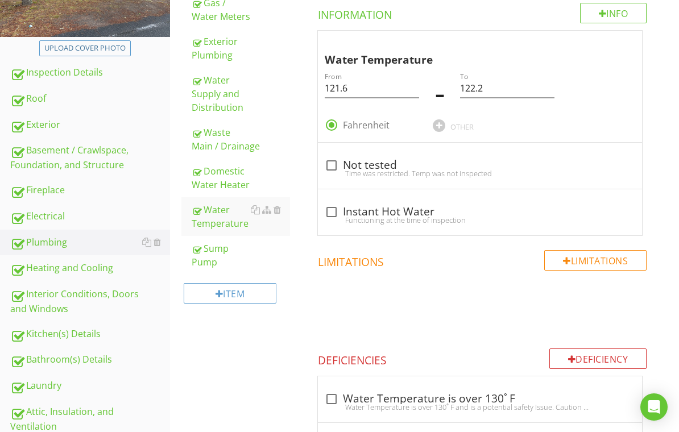
scroll to position [170, 0]
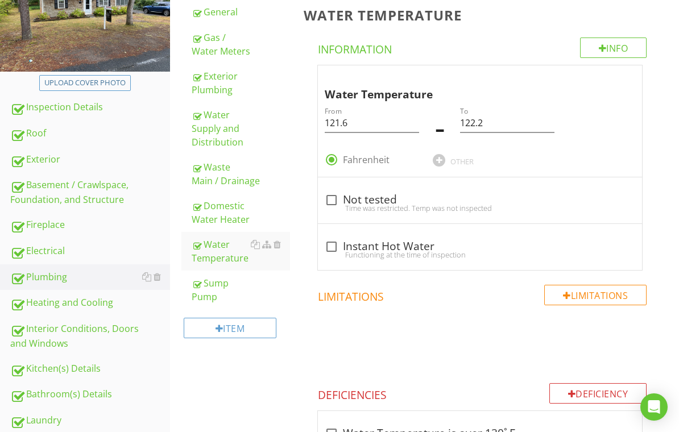
click at [626, 71] on div at bounding box center [622, 76] width 14 height 11
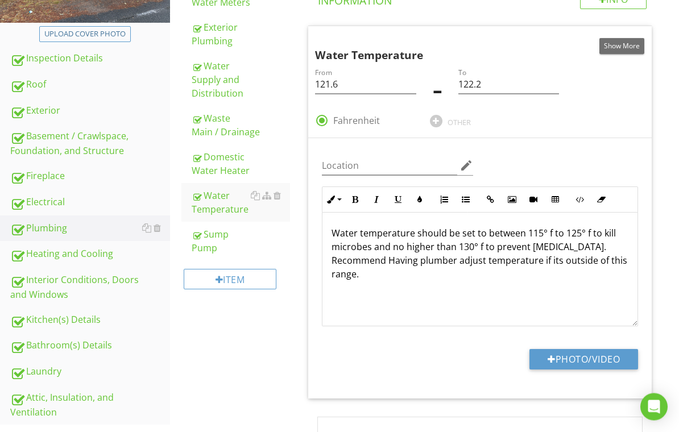
scroll to position [318, 0]
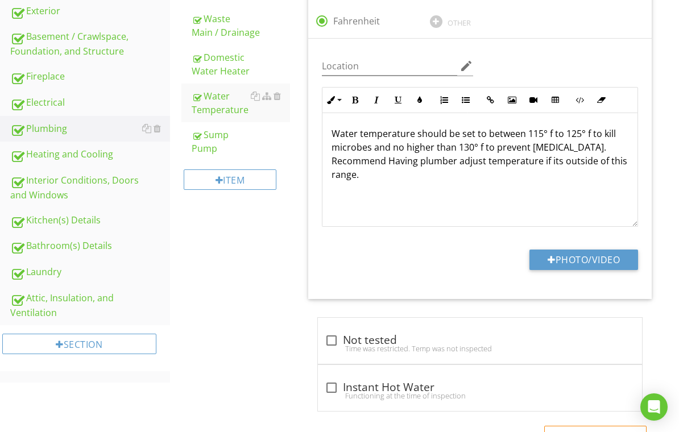
click at [593, 261] on button "Photo/Video" at bounding box center [584, 260] width 109 height 20
type input "C:\fakepath\IMG_3199.jpeg"
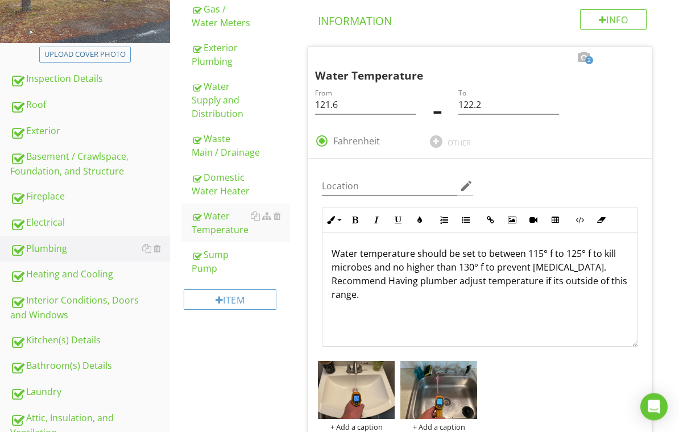
scroll to position [198, 0]
click at [85, 337] on div "Kitchen(s) Details" at bounding box center [90, 340] width 160 height 15
type textarea "<p>Water temperature should be set to between 115° f to 125° f to kill microbes…"
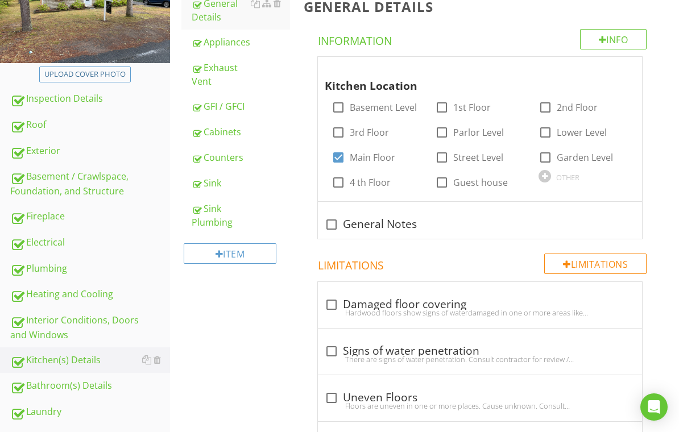
scroll to position [102, 0]
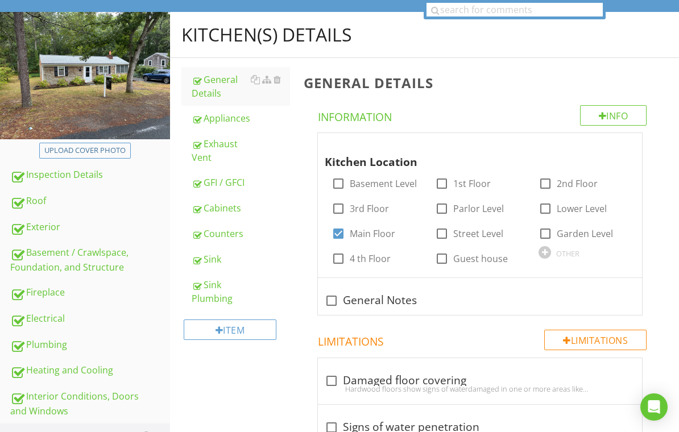
click at [225, 122] on div "Appliances" at bounding box center [241, 119] width 99 height 14
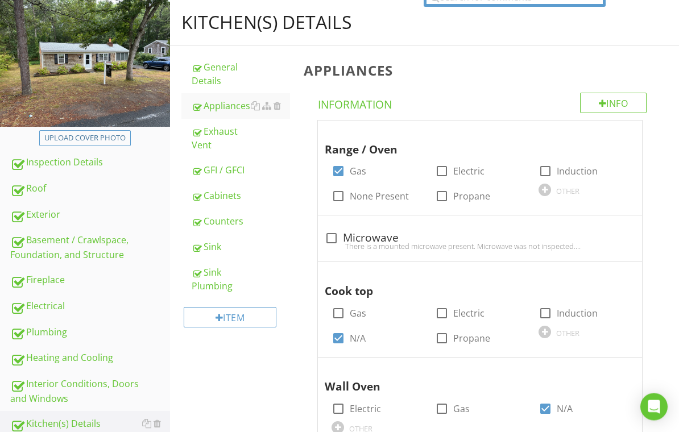
scroll to position [114, 0]
click at [623, 133] on div at bounding box center [622, 131] width 14 height 11
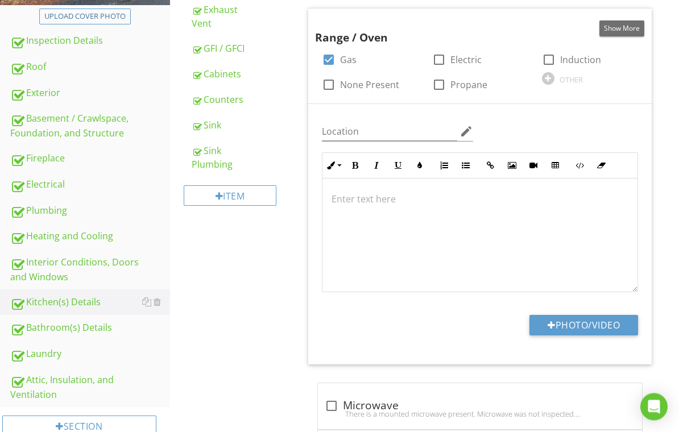
click at [570, 326] on button "Photo/Video" at bounding box center [584, 326] width 109 height 20
click at [574, 323] on button "Photo/Video" at bounding box center [584, 325] width 109 height 20
type input "C:\fakepath\IMG_3137.jpeg"
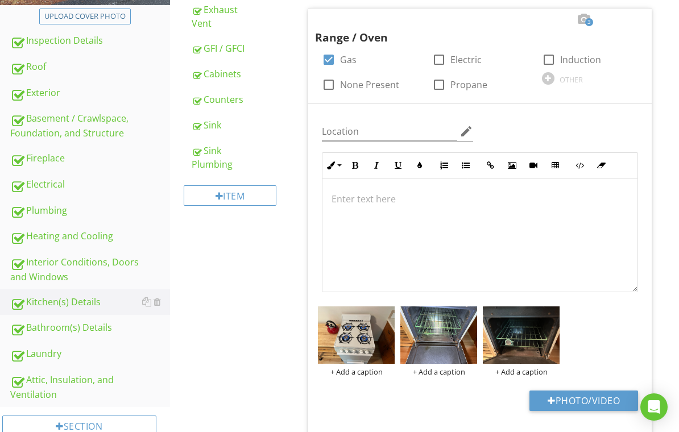
click at [46, 162] on div "Fireplace" at bounding box center [90, 158] width 160 height 15
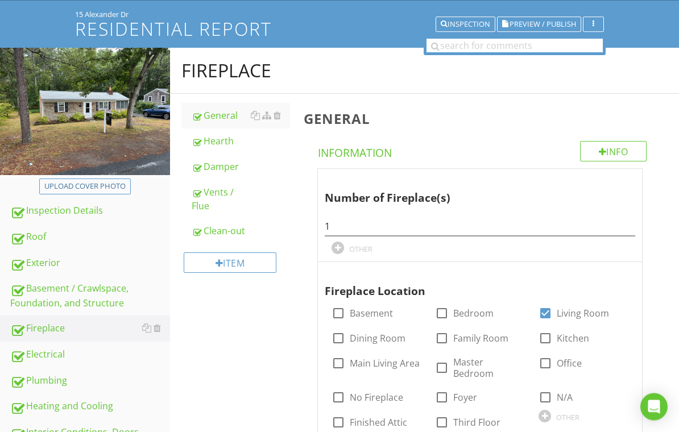
scroll to position [66, 0]
click at [230, 164] on div "Damper" at bounding box center [241, 167] width 99 height 14
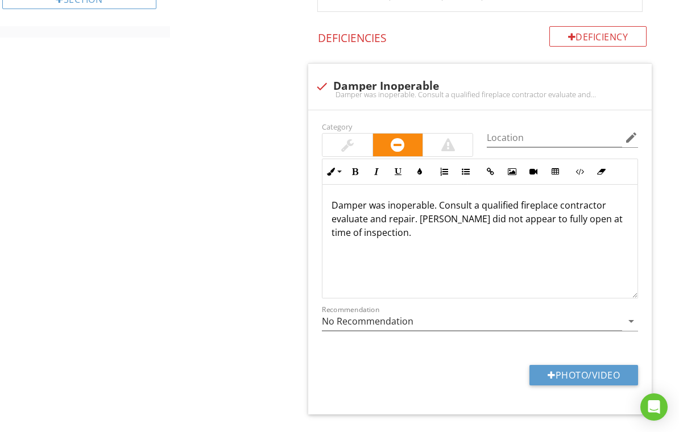
scroll to position [679, 0]
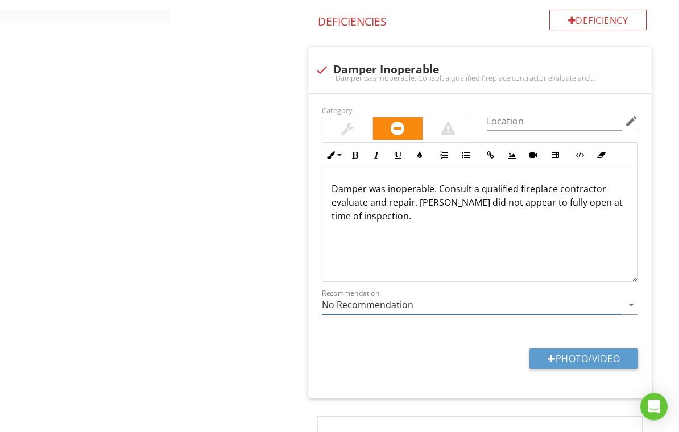
click at [445, 305] on input "No Recommendation" at bounding box center [472, 305] width 300 height 19
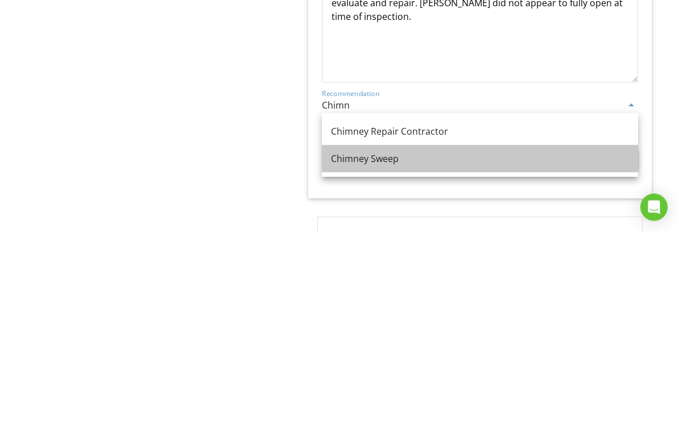
click at [391, 352] on div "Chimney Sweep" at bounding box center [480, 359] width 298 height 14
type input "Chimney Sweep"
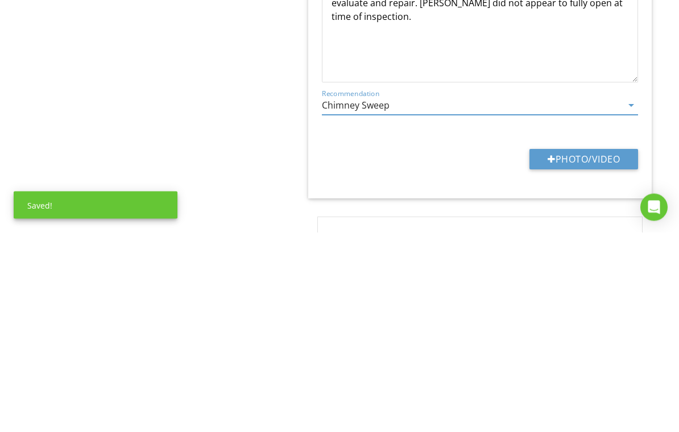
click at [583, 349] on button "Photo/Video" at bounding box center [584, 359] width 109 height 20
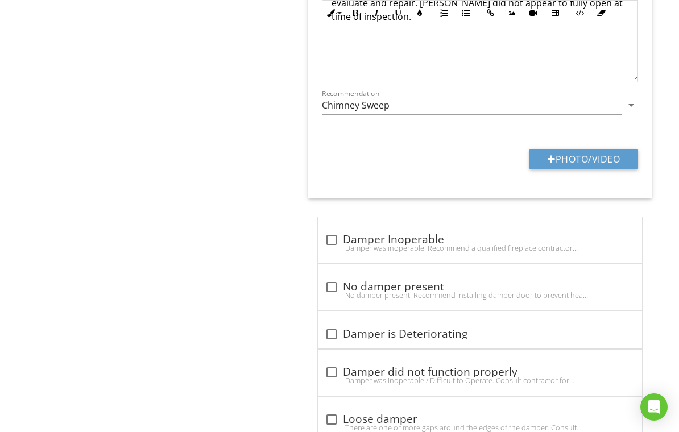
type input "C:\fakepath\IMG_3165.jpeg"
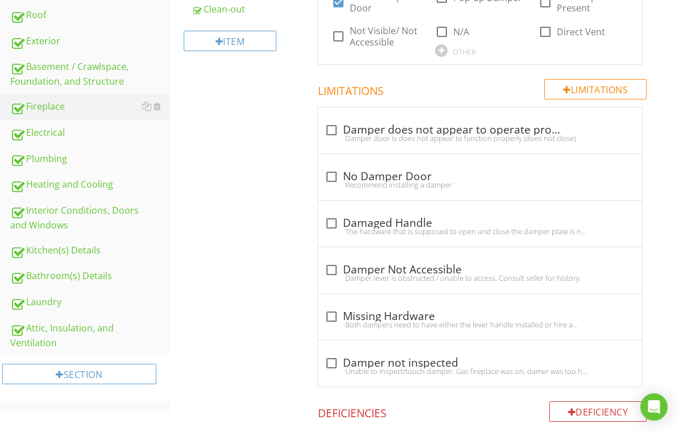
scroll to position [285, 0]
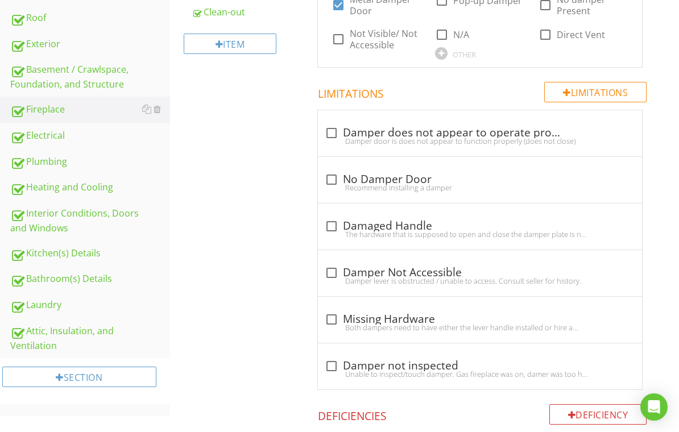
click at [80, 278] on div "Bathroom(s) Details" at bounding box center [90, 279] width 160 height 15
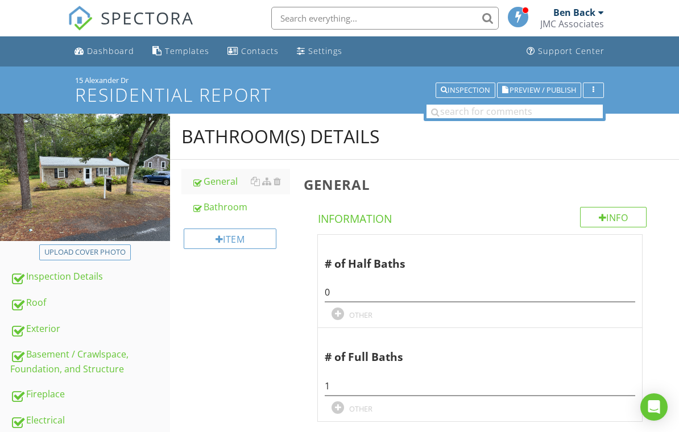
click at [228, 208] on div "Bathroom" at bounding box center [241, 207] width 99 height 14
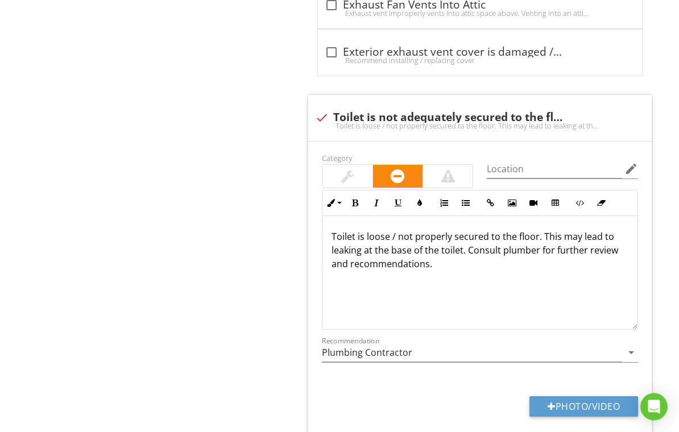
scroll to position [3851, 0]
click at [576, 397] on button "Photo/Video" at bounding box center [584, 407] width 109 height 20
type input "C:\fakepath\IMG_3191.mov"
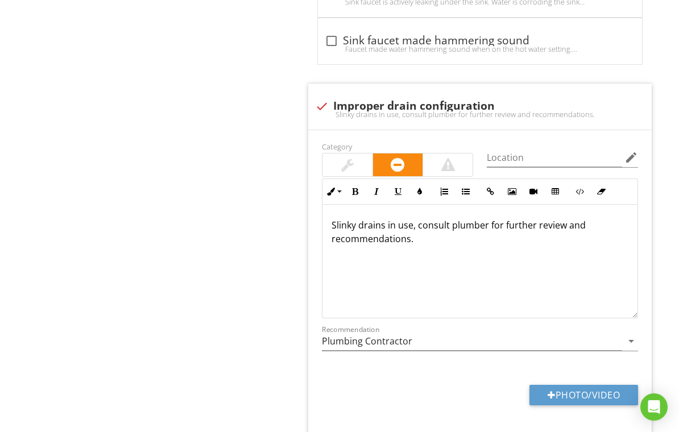
scroll to position [4727, 0]
click at [587, 386] on button "Photo/Video" at bounding box center [584, 396] width 109 height 20
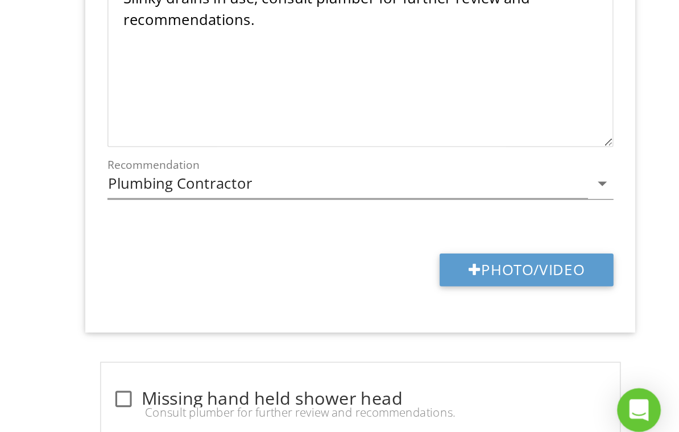
type input "C:\fakepath\IMG_3202.jpeg"
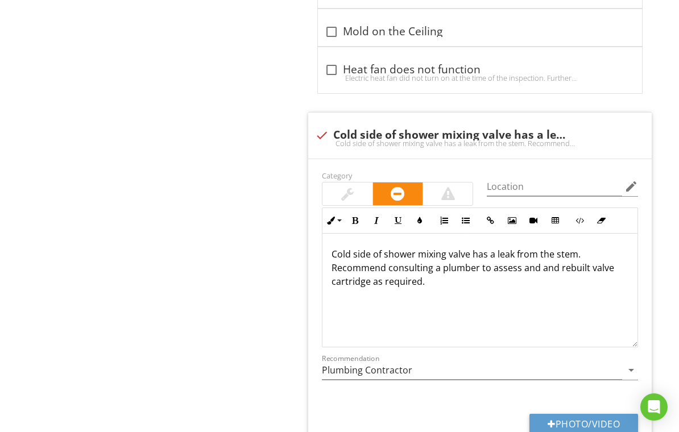
scroll to position [6861, 0]
click at [571, 415] on button "Photo/Video" at bounding box center [584, 425] width 109 height 20
type input "C:\fakepath\IMG_3194.jpeg"
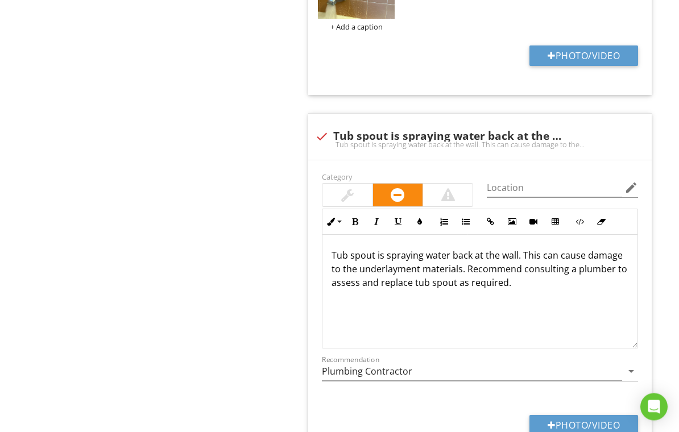
scroll to position [7307, 0]
click at [577, 415] on button "Photo/Video" at bounding box center [584, 425] width 109 height 20
type input "C:\fakepath\IMG_3195.mov"
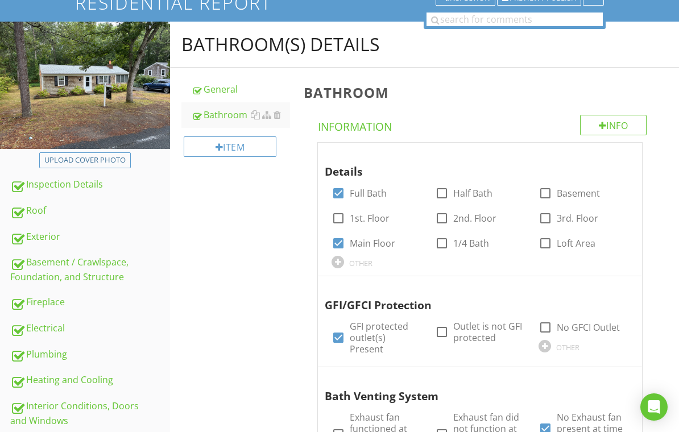
scroll to position [76, 0]
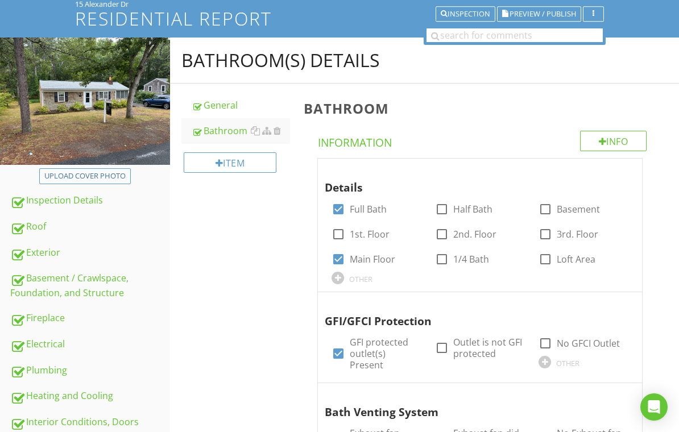
click at [53, 223] on div "Roof" at bounding box center [90, 227] width 160 height 15
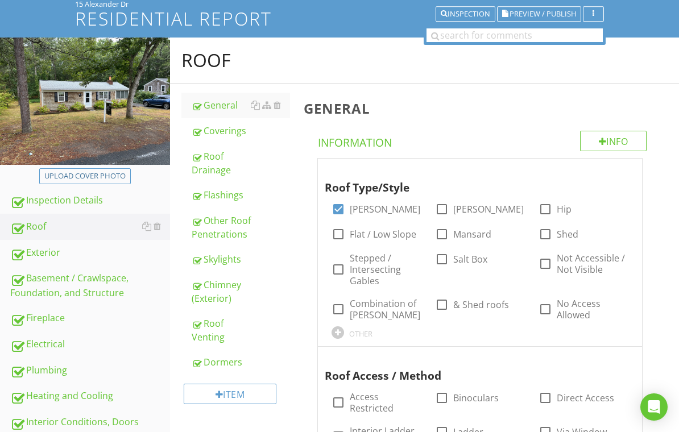
click at [229, 328] on div "Roof Venting" at bounding box center [241, 330] width 99 height 27
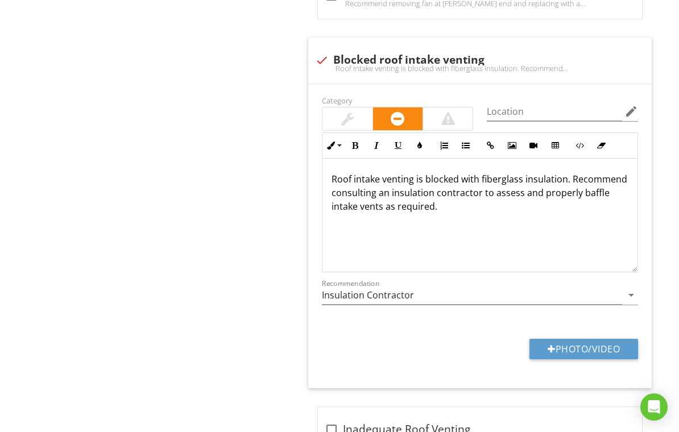
scroll to position [844, 0]
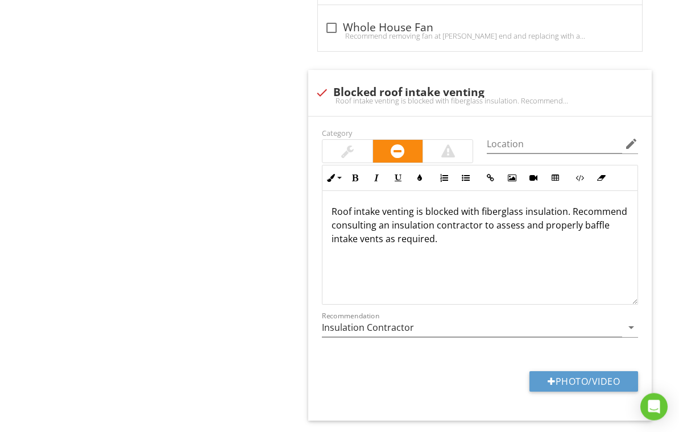
click at [596, 372] on button "Photo/Video" at bounding box center [584, 382] width 109 height 20
click at [578, 372] on button "Photo/Video" at bounding box center [584, 382] width 109 height 20
type input "C:\fakepath\IMG_3214.jpeg"
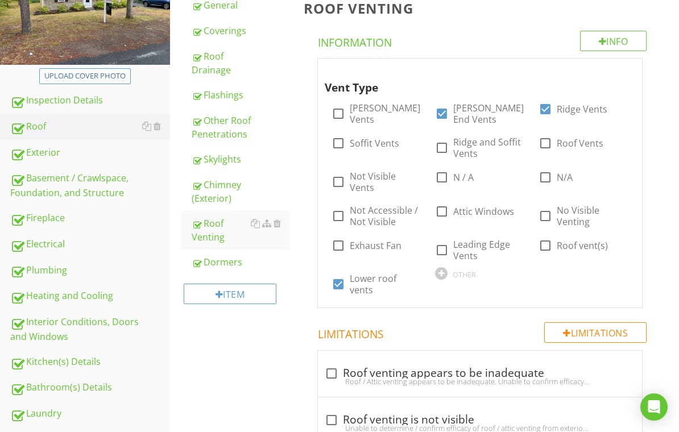
scroll to position [0, 0]
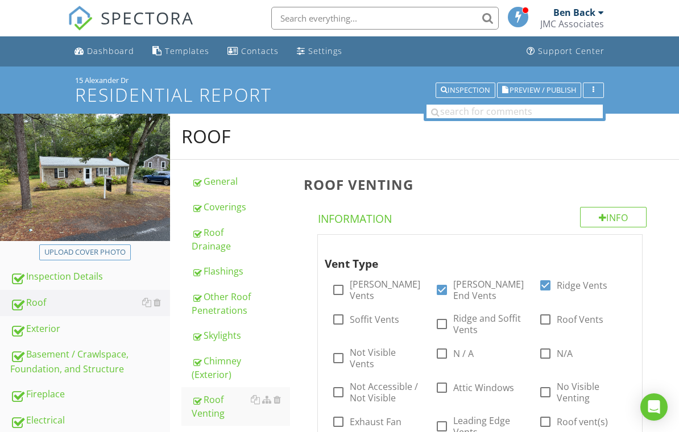
click at [133, 13] on span "SPECTORA" at bounding box center [147, 18] width 93 height 24
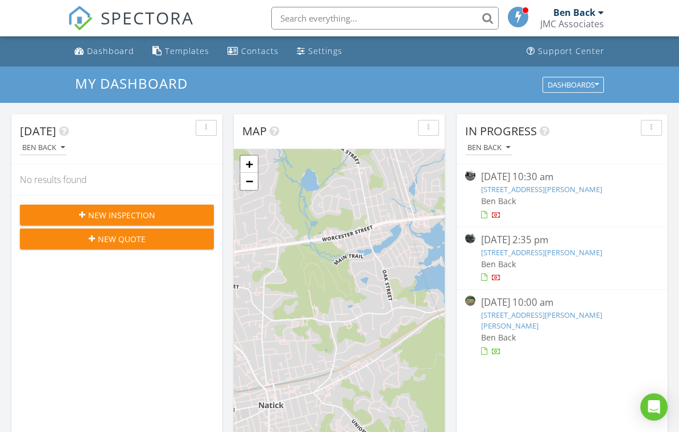
scroll to position [1036, 680]
